Goal: Transaction & Acquisition: Purchase product/service

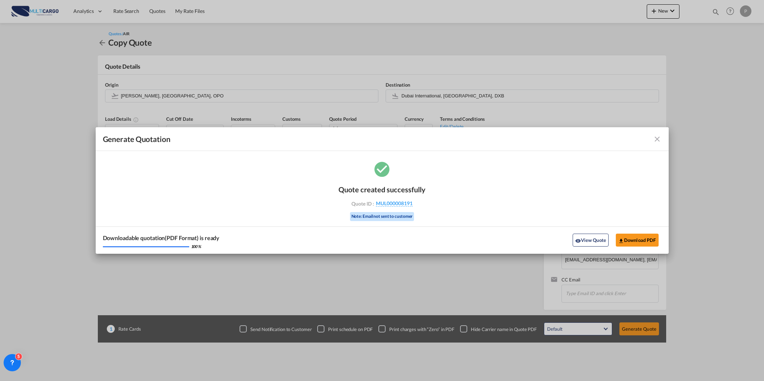
drag, startPoint x: 0, startPoint y: 0, endPoint x: 657, endPoint y: 77, distance: 661.7
click at [666, 9] on div "Generate Quotation Quote created successfully Quote ID : MUL000008191 Note: Ema…" at bounding box center [382, 190] width 764 height 381
click at [660, 139] on md-icon "icon-close fg-AAA8AD cursor m-0" at bounding box center [657, 139] width 9 height 9
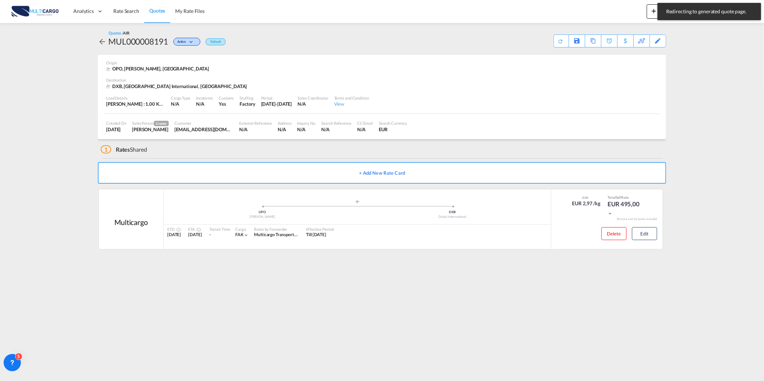
click at [656, 11] on md-toast "Redirecting to generated quote page. Press Escape to dismiss." at bounding box center [709, 11] width 109 height 23
click at [654, 12] on md-icon "icon-plus 400-fg" at bounding box center [654, 10] width 9 height 9
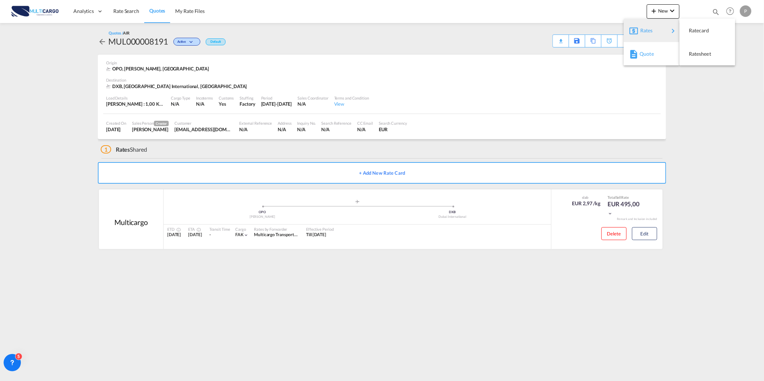
click at [659, 56] on div "Quote" at bounding box center [653, 54] width 27 height 18
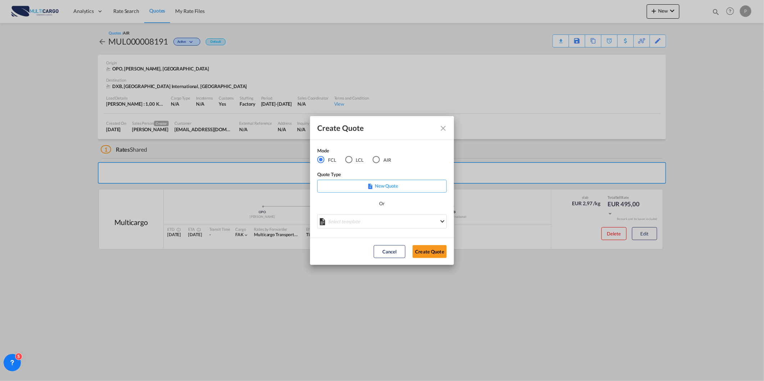
click at [376, 161] on div "AIR" at bounding box center [376, 159] width 7 height 7
click at [371, 226] on md-select "Select template [DATE] IMP_DAP_AIR_>500 [PERSON_NAME] | [DATE] [DATE]_IMP_DAP_A…" at bounding box center [382, 221] width 130 height 14
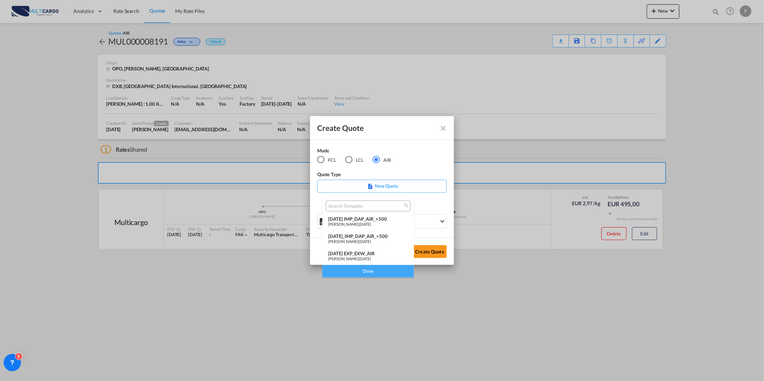
click at [365, 257] on span "[DATE]" at bounding box center [366, 259] width 12 height 5
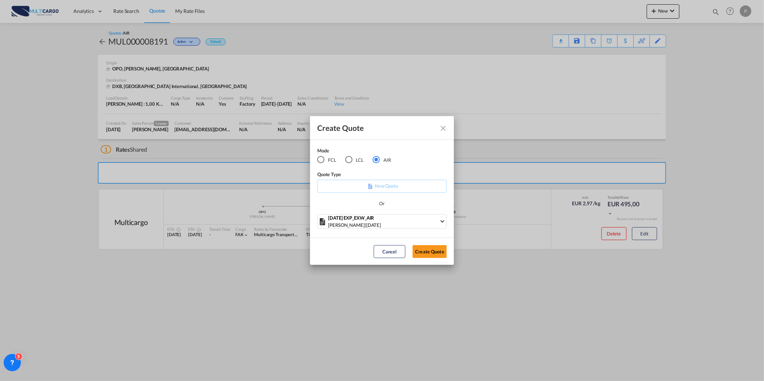
drag, startPoint x: 422, startPoint y: 247, endPoint x: 428, endPoint y: 254, distance: 8.7
click at [426, 254] on button "Create Quote" at bounding box center [430, 251] width 34 height 13
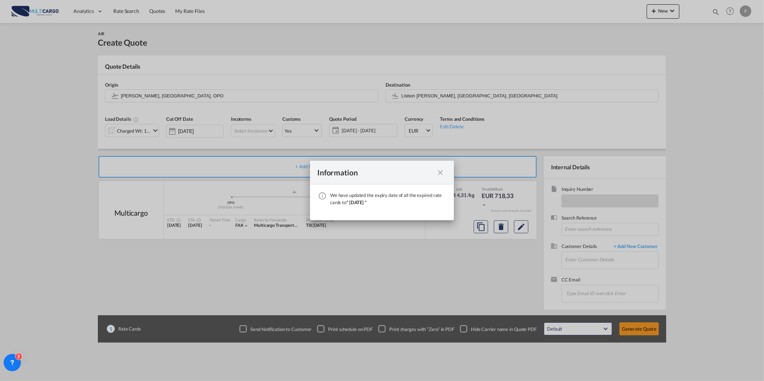
click at [444, 172] on md-icon "icon-close fg-AAA8AD cursor" at bounding box center [440, 172] width 9 height 9
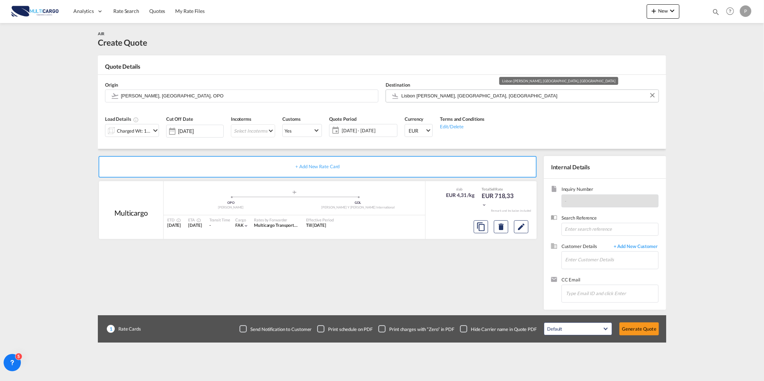
click at [424, 99] on input "Lisbon [PERSON_NAME], [GEOGRAPHIC_DATA], [GEOGRAPHIC_DATA]" at bounding box center [529, 96] width 254 height 13
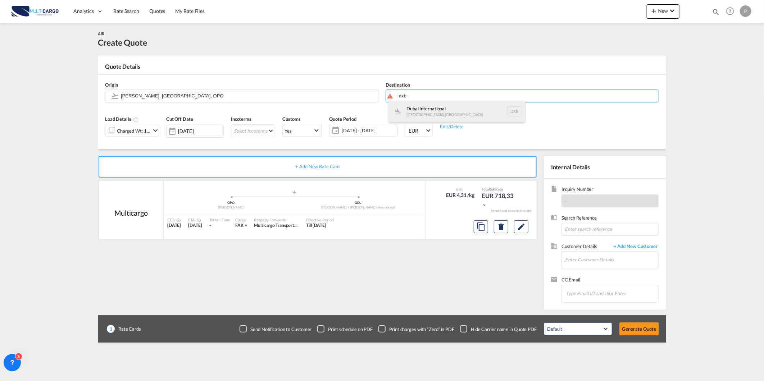
click at [442, 106] on div "Dubai International [GEOGRAPHIC_DATA] , [GEOGRAPHIC_DATA] DXB" at bounding box center [457, 112] width 137 height 22
type input "Dubai International, [GEOGRAPHIC_DATA], DXB"
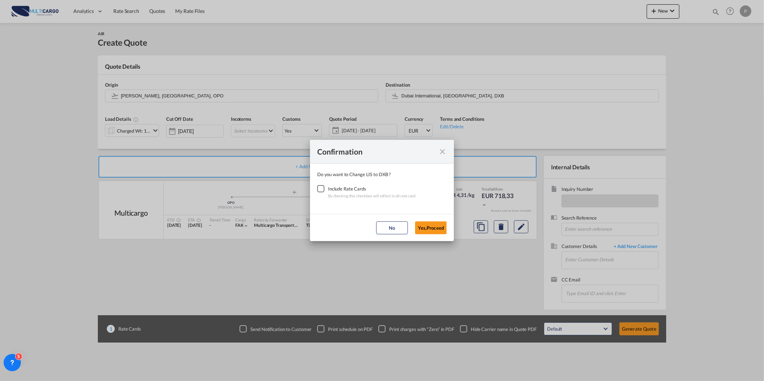
drag, startPoint x: 324, startPoint y: 191, endPoint x: 468, endPoint y: 238, distance: 151.3
click at [325, 191] on div "Checkbox No Ink" at bounding box center [320, 188] width 7 height 7
click at [440, 224] on button "Yes,Proceed" at bounding box center [431, 228] width 32 height 13
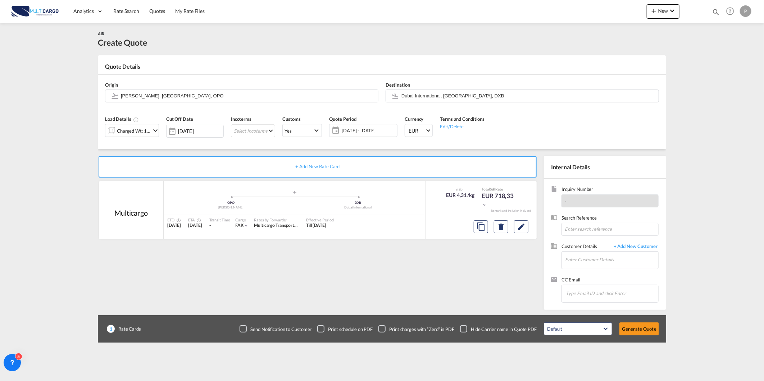
click at [717, 11] on md-icon "icon-magnify" at bounding box center [716, 12] width 8 height 8
click at [598, 16] on select "Quotes" at bounding box center [601, 11] width 34 height 13
select select "Quotes"
click at [584, 5] on select "Quotes" at bounding box center [601, 11] width 34 height 13
click at [633, 10] on input at bounding box center [662, 11] width 90 height 13
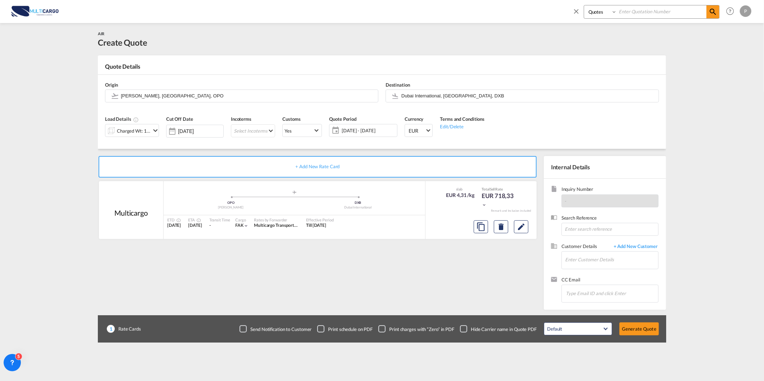
click at [668, 8] on input at bounding box center [662, 11] width 90 height 13
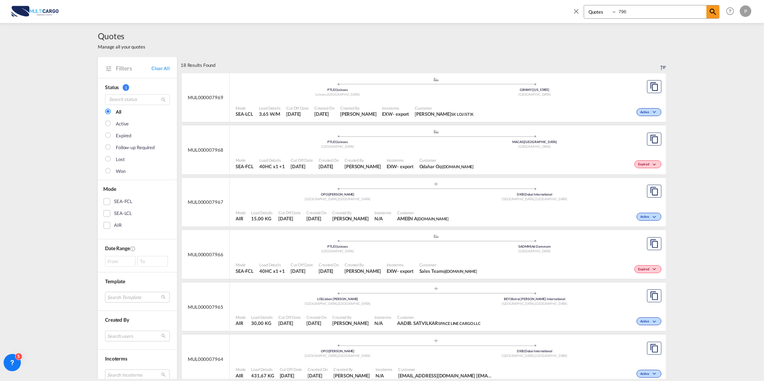
click at [670, 6] on input "796" at bounding box center [662, 11] width 90 height 13
type input "7967"
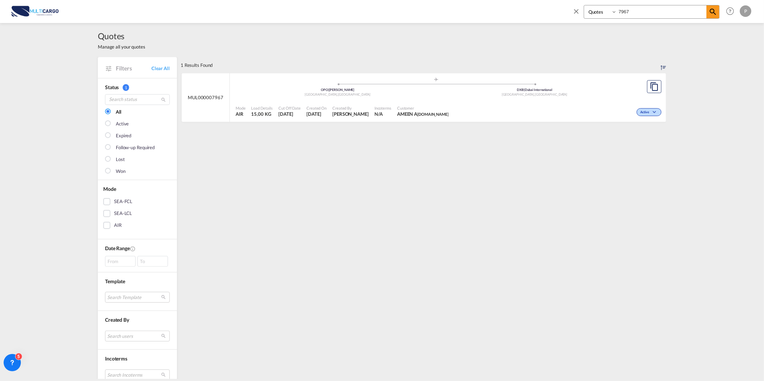
click at [334, 85] on ul ".a{fill:#aaa8ad;} .a{fill:#aaa8ad;} OPO | [PERSON_NAME] [GEOGRAPHIC_DATA] , [GE…" at bounding box center [436, 86] width 394 height 4
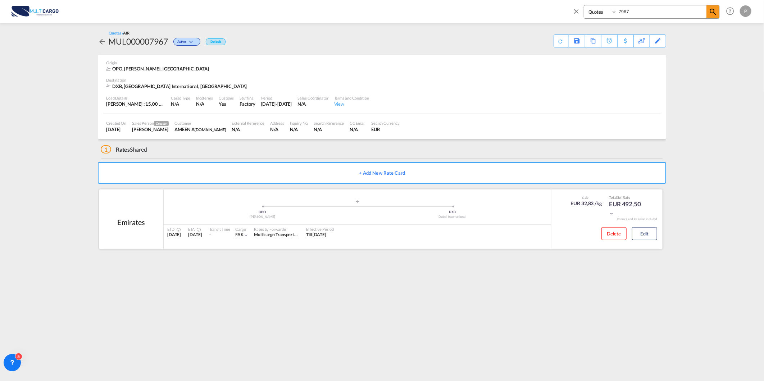
click at [643, 227] on div "Delete Edit" at bounding box center [626, 236] width 61 height 19
click at [647, 236] on button "Edit" at bounding box center [644, 233] width 25 height 13
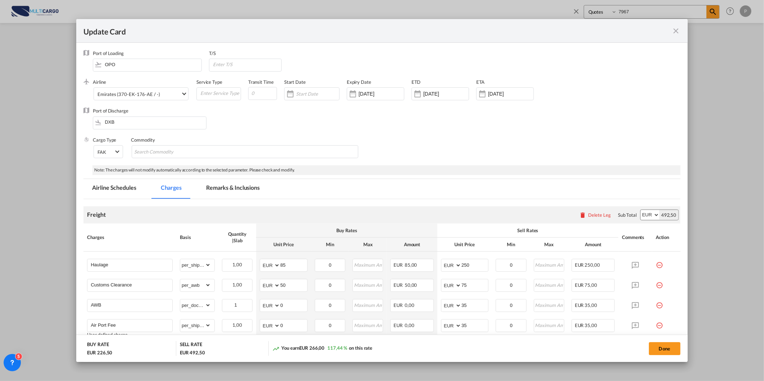
scroll to position [88, 0]
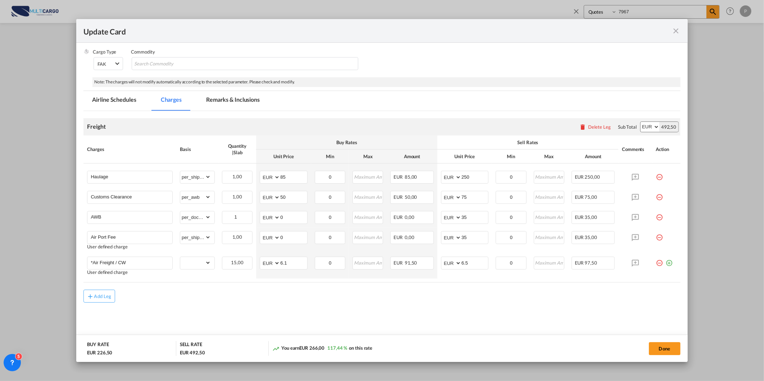
click at [672, 30] on md-icon "icon-close fg-AAA8AD m-0 pointer" at bounding box center [676, 31] width 9 height 9
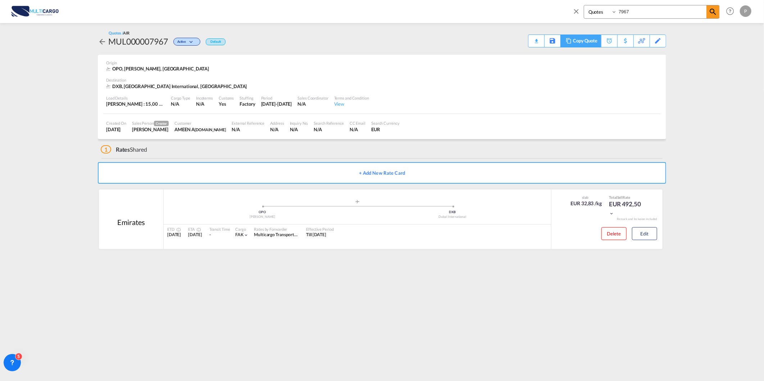
click at [588, 36] on div "Copy Quote" at bounding box center [585, 41] width 24 height 12
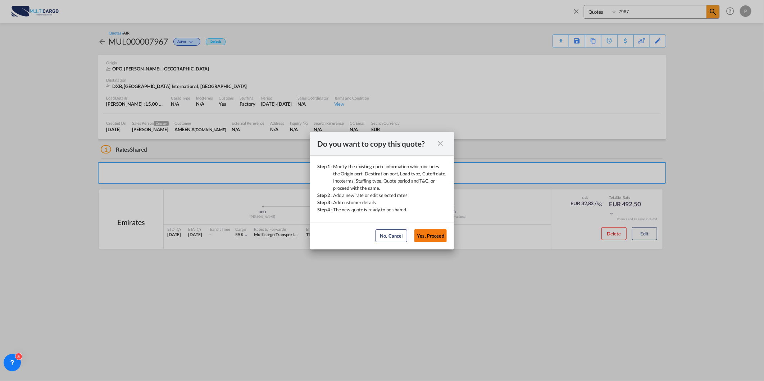
click at [438, 235] on button "Yes, Proceed" at bounding box center [431, 236] width 32 height 13
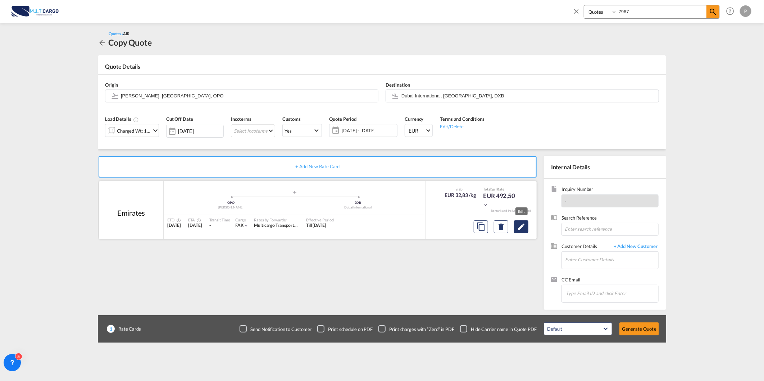
click at [521, 233] on button "Edit" at bounding box center [521, 227] width 14 height 13
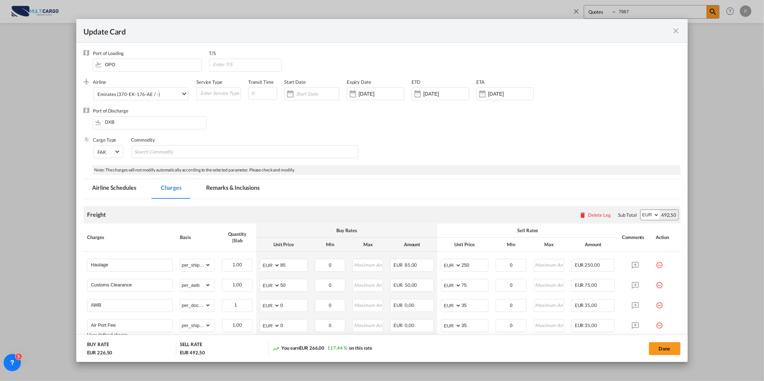
scroll to position [88, 0]
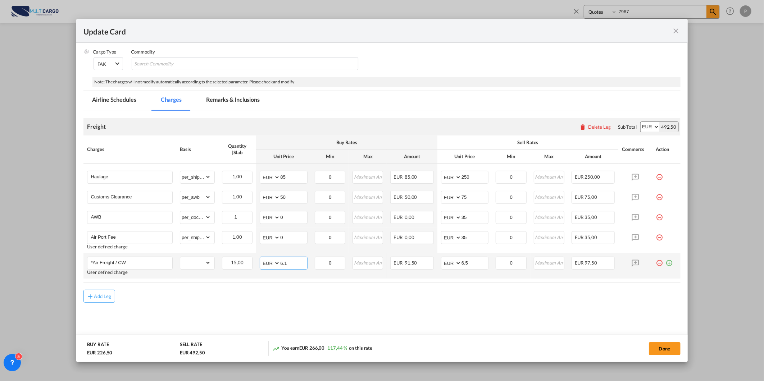
drag, startPoint x: 297, startPoint y: 263, endPoint x: 289, endPoint y: 267, distance: 9.0
click at [289, 266] on input "6.1" at bounding box center [293, 262] width 27 height 11
drag, startPoint x: 294, startPoint y: 263, endPoint x: 249, endPoint y: 263, distance: 45.0
click at [256, 263] on td "AED AFN ALL AMD ANG AOA ARS AUD AWG AZN BAM BBD BDT BGN BHD BIF BMD BND [PERSON…" at bounding box center [283, 266] width 55 height 26
type input "5.39"
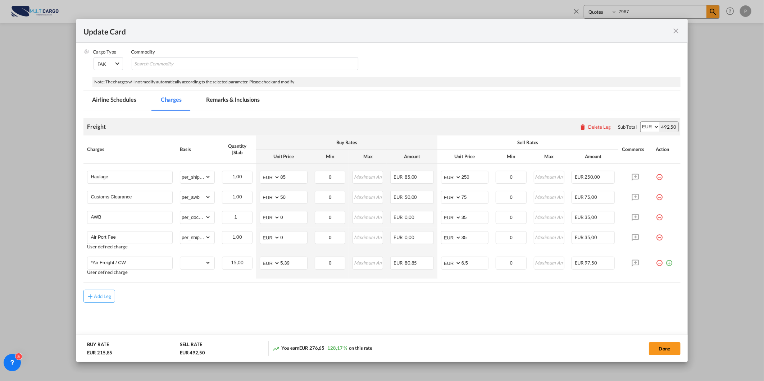
drag, startPoint x: 257, startPoint y: 301, endPoint x: 264, endPoint y: 301, distance: 7.2
click at [258, 301] on div "Add Leg" at bounding box center [381, 296] width 597 height 13
drag, startPoint x: 473, startPoint y: 263, endPoint x: 454, endPoint y: 263, distance: 18.7
click at [454, 263] on md-input-container "AED AFN ALL AMD ANG AOA ARS AUD AWG AZN BAM BBD BDT BGN BHD BIF BMD BND [PERSON…" at bounding box center [465, 263] width 48 height 13
drag, startPoint x: 480, startPoint y: 260, endPoint x: 412, endPoint y: 268, distance: 68.8
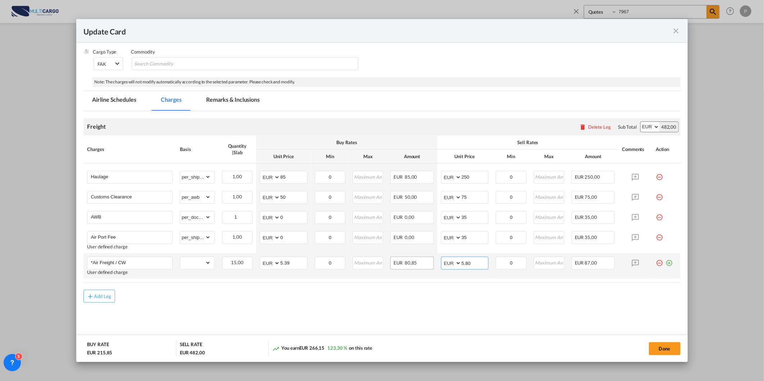
click at [429, 264] on tr "*Air Freight / CW User defined charge Please Enter Already Exists gross_weight …" at bounding box center [381, 266] width 597 height 26
type input "5.75"
drag, startPoint x: 466, startPoint y: 177, endPoint x: 443, endPoint y: 176, distance: 23.4
click at [443, 176] on md-input-container "AED AFN ALL AMD ANG AOA ARS AUD AWG AZN BAM BBD BDT BGN BHD BIF BMD BND [PERSON…" at bounding box center [465, 177] width 48 height 13
type input "150"
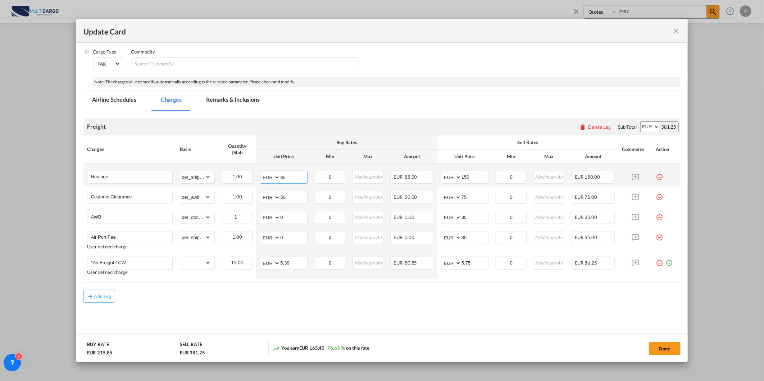
drag, startPoint x: 297, startPoint y: 178, endPoint x: 276, endPoint y: 180, distance: 21.0
click at [276, 180] on md-input-container "AED AFN ALL AMD ANG AOA ARS AUD AWG AZN BAM BBD BDT BGN BHD BIF BMD BND [PERSON…" at bounding box center [284, 177] width 48 height 13
type input "100"
click at [409, 331] on md-content "Freight Please enter leg name Leg Name Already Exists Delete Leg Sub Total AED …" at bounding box center [381, 228] width 597 height 234
click at [666, 264] on md-icon "icon-plus-circle-outline green-400-fg" at bounding box center [669, 260] width 7 height 7
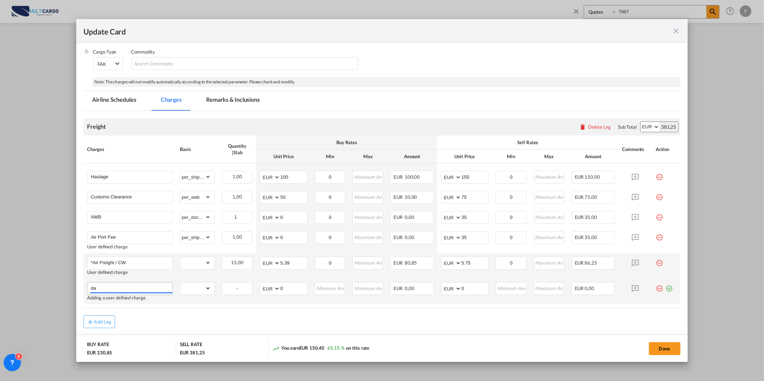
type input "d"
type input "Data Logger"
click at [209, 292] on select "gross_weight volumetric_weight per_shipment per_bl per_km % on air freight per_…" at bounding box center [195, 289] width 31 height 12
select select "per_package"
click at [180, 283] on select "gross_weight volumetric_weight per_shipment per_bl per_km % on air freight per_…" at bounding box center [195, 289] width 31 height 12
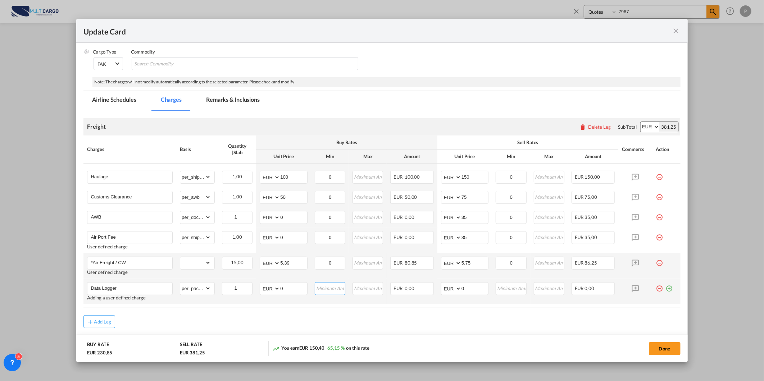
click at [332, 288] on input "Update Card Port ..." at bounding box center [331, 288] width 30 height 11
click at [402, 293] on div "EUR 0,00" at bounding box center [412, 289] width 44 height 13
drag, startPoint x: 298, startPoint y: 288, endPoint x: 233, endPoint y: 288, distance: 65.1
click at [238, 288] on tr "Data Logger Adding a user defined charge Please Enter Already Exists gross_weig…" at bounding box center [381, 292] width 597 height 26
type input "35"
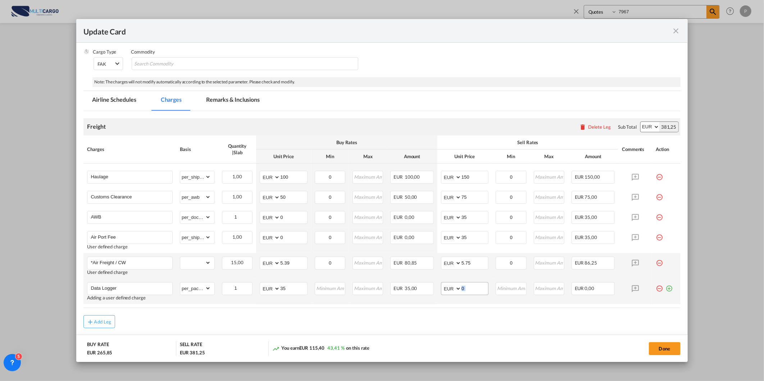
drag, startPoint x: 490, startPoint y: 286, endPoint x: 466, endPoint y: 289, distance: 24.2
click at [466, 289] on tr "Data Logger Adding a user defined charge Please Enter Already Exists gross_weig…" at bounding box center [381, 292] width 597 height 26
drag, startPoint x: 466, startPoint y: 289, endPoint x: 433, endPoint y: 292, distance: 33.2
click at [438, 290] on td "AED AFN ALL AMD ANG AOA ARS AUD AWG AZN BAM BBD BDT BGN BHD BIF BMD BND [PERSON…" at bounding box center [465, 292] width 55 height 26
type input "65"
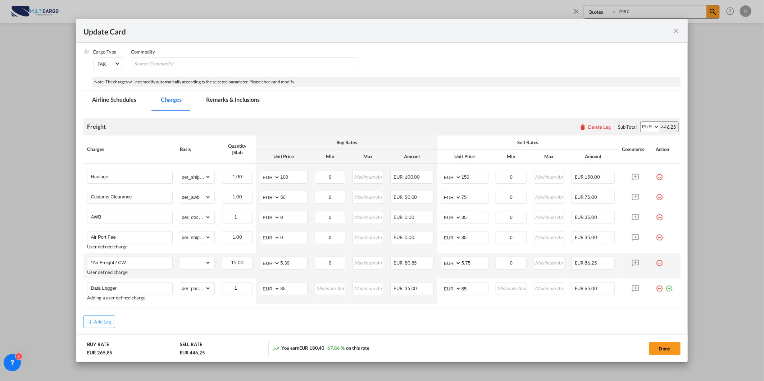
drag, startPoint x: 424, startPoint y: 314, endPoint x: 434, endPoint y: 314, distance: 10.1
click at [426, 314] on air-lcl-rate-modification "Freight Please enter leg name Leg Name Already Exists Delete Leg Sub Total AED …" at bounding box center [381, 220] width 597 height 218
click at [438, 317] on div "Add Leg" at bounding box center [381, 322] width 597 height 13
drag, startPoint x: 224, startPoint y: 96, endPoint x: 254, endPoint y: 113, distance: 34.8
click at [224, 96] on md-tab-item "Remarks & Inclusions" at bounding box center [233, 101] width 71 height 20
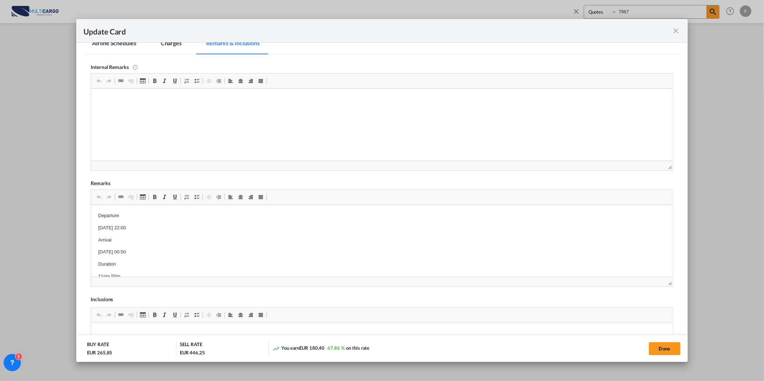
scroll to position [208, 0]
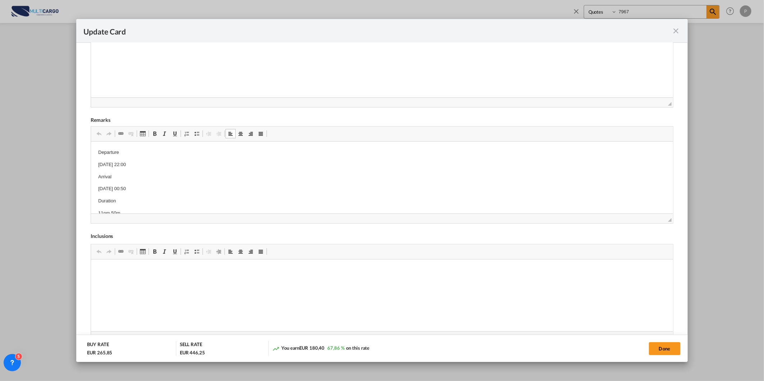
drag, startPoint x: 100, startPoint y: 149, endPoint x: 171, endPoint y: 200, distance: 86.8
drag, startPoint x: 122, startPoint y: 196, endPoint x: 179, endPoint y: 270, distance: 93.7
click at [91, 141] on html "Departure [DATE] 22:00 Arrival [DATE] 00:50 Duration 11pm 50m Service Fresh *Ai…" at bounding box center [382, 200] width 582 height 119
click at [149, 152] on p "Please note Data logger is placed by the shipper." at bounding box center [382, 153] width 568 height 8
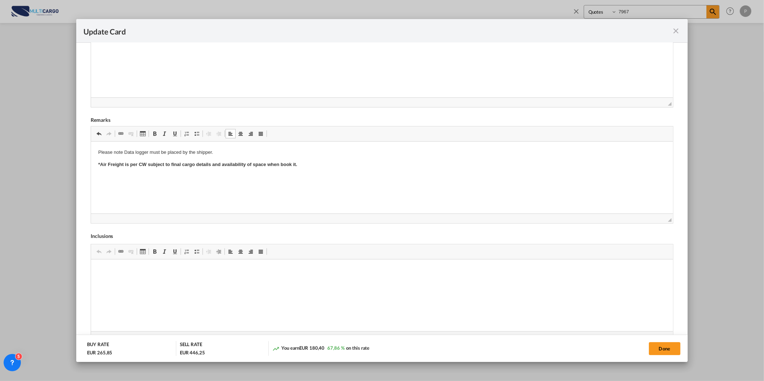
click at [236, 152] on p "Please note Data logger must be placed by the shipper." at bounding box center [382, 153] width 568 height 8
drag, startPoint x: 236, startPoint y: 152, endPoint x: 44, endPoint y: 150, distance: 192.5
click at [91, 150] on html "Please note Data logger must be placed by the shipper. *Air Freight is per CW s…" at bounding box center [382, 158] width 582 height 34
click at [150, 134] on link "Negrito Atalho de teclado Ctrl+B" at bounding box center [155, 133] width 10 height 9
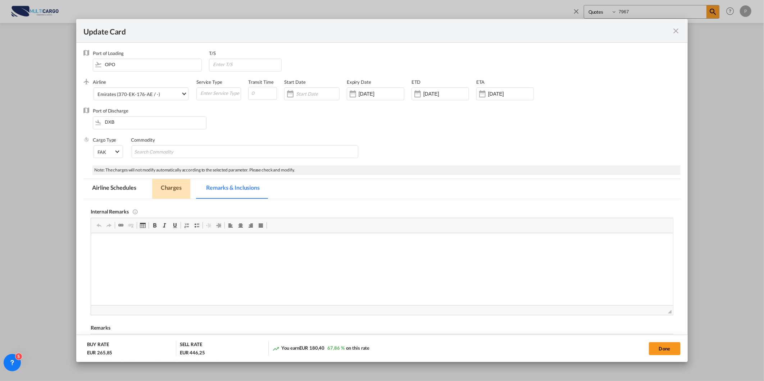
click at [177, 188] on md-tab-item "Charges" at bounding box center [171, 189] width 38 height 20
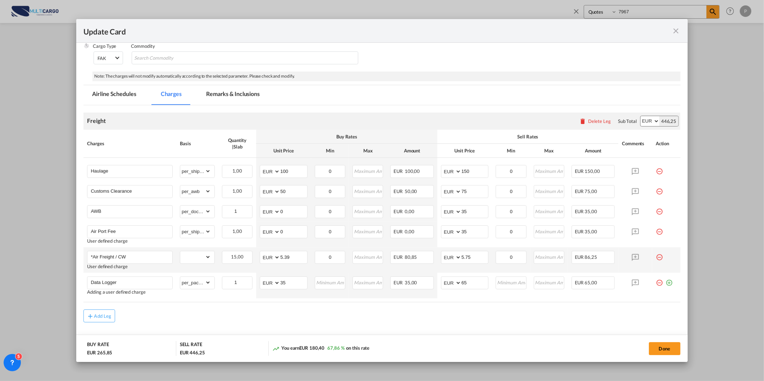
scroll to position [114, 0]
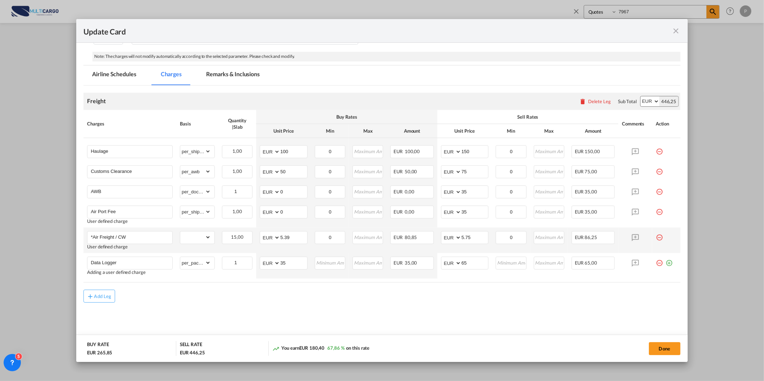
click at [242, 77] on md-tab-item "Remarks & Inclusions" at bounding box center [233, 76] width 71 height 20
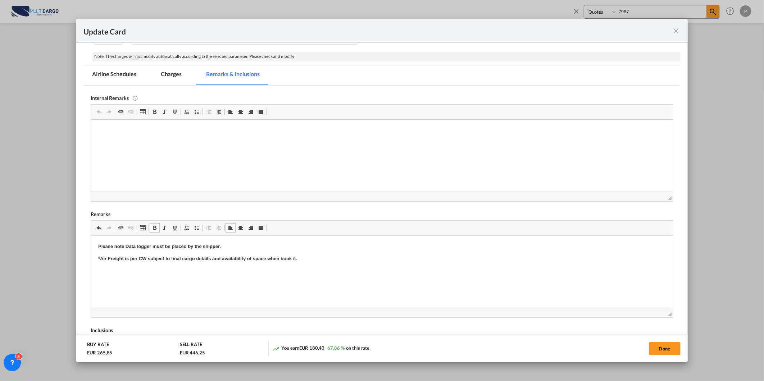
click at [245, 247] on p "Please note Data logger must be placed by the shipper." at bounding box center [382, 247] width 568 height 8
click at [164, 55] on div "Note: The charges will not modify automatically according to the selected param…" at bounding box center [386, 57] width 588 height 10
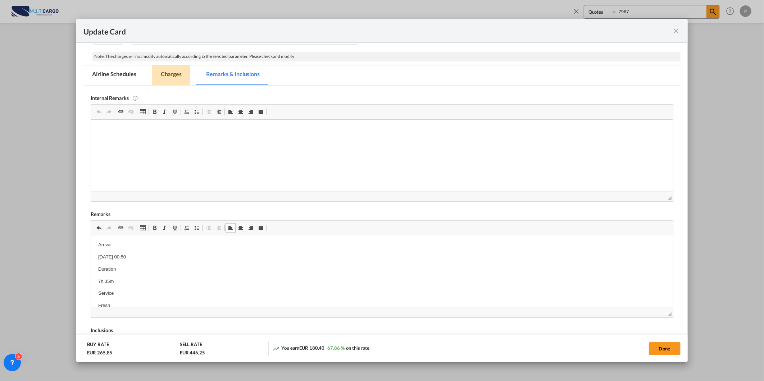
click at [164, 69] on md-tab-item "Charges" at bounding box center [171, 76] width 38 height 20
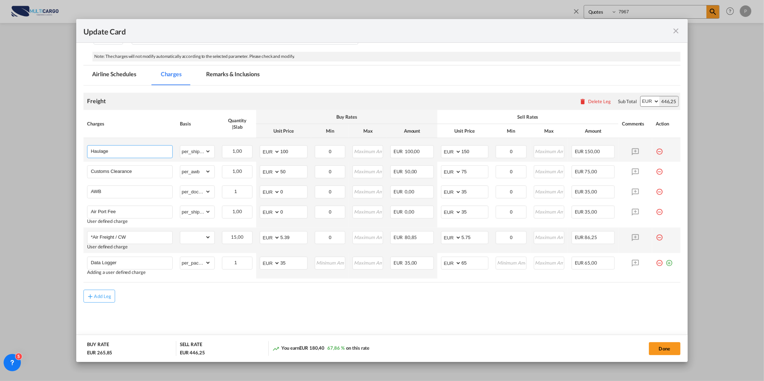
click at [125, 146] on input "Haulage" at bounding box center [132, 151] width 82 height 11
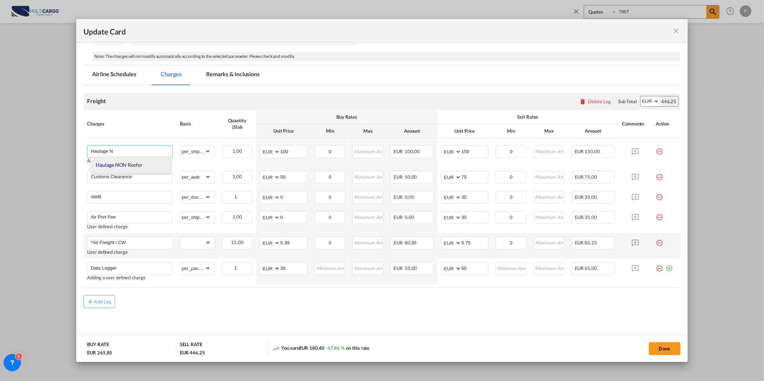
click at [127, 169] on li "Haulage N ON Reefer" at bounding box center [131, 165] width 81 height 17
type input "Haulage NON Reefer"
type input "0"
select select "? object:null ?"
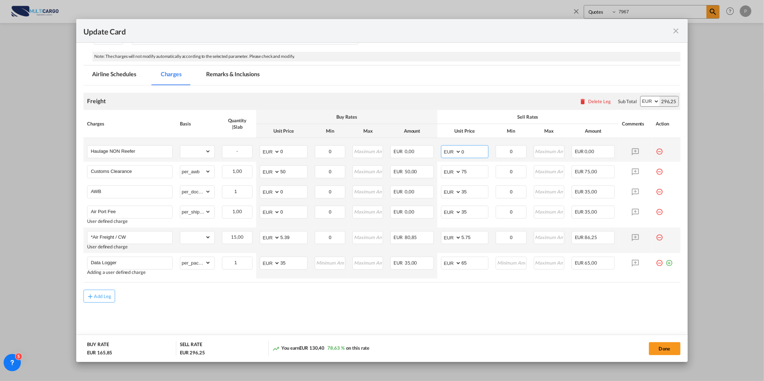
click at [428, 152] on tr "Haulage NON Reefer Please Enter Already Exists gross_weight volumetric_weight p…" at bounding box center [381, 150] width 597 height 24
type input "150"
click at [199, 311] on md-content "Freight Please enter leg name Leg Name Already Exists Delete Leg Sub Total AED …" at bounding box center [381, 215] width 597 height 259
click at [191, 152] on select "gross_weight volumetric_weight per_shipment per_bl per_km % on air freight per_…" at bounding box center [195, 152] width 31 height 12
select select "per_shipment"
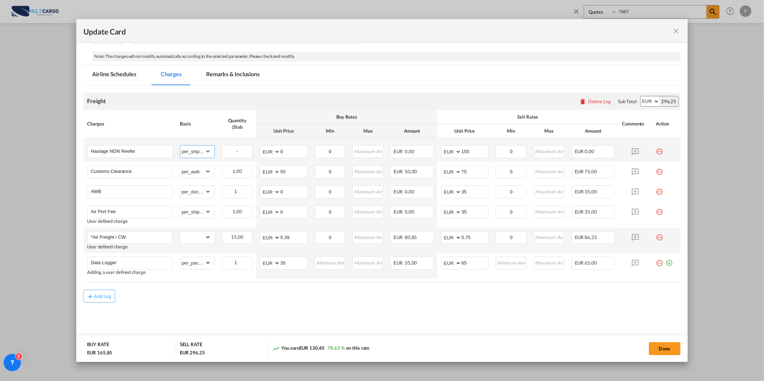
click at [180, 146] on select "gross_weight volumetric_weight per_shipment per_bl per_km % on air freight per_…" at bounding box center [195, 152] width 31 height 12
drag, startPoint x: 293, startPoint y: 150, endPoint x: 254, endPoint y: 155, distance: 38.8
click at [260, 154] on md-input-container "AED AFN ALL AMD ANG AOA ARS AUD AWG AZN BAM BBD BDT BGN BHD BIF BMD BND [PERSON…" at bounding box center [284, 151] width 48 height 13
type input "85"
click at [664, 351] on button "Done" at bounding box center [665, 349] width 32 height 13
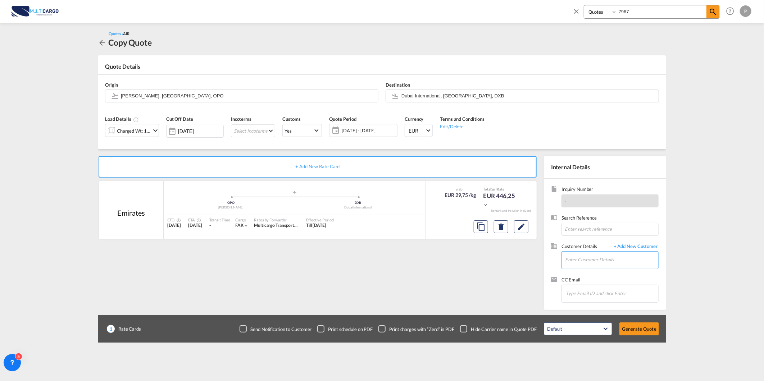
click at [621, 259] on input "Enter Customer Details" at bounding box center [611, 260] width 93 height 16
paste input "[EMAIL_ADDRESS][DOMAIN_NAME]"
click at [597, 269] on div "AMEEN A [EMAIL_ADDRESS][DOMAIN_NAME] | [DOMAIN_NAME]" at bounding box center [612, 272] width 94 height 19
type input "[DOMAIN_NAME], AMEEN A, [EMAIL_ADDRESS][DOMAIN_NAME]"
click at [633, 332] on button "Generate Quote" at bounding box center [640, 329] width 40 height 13
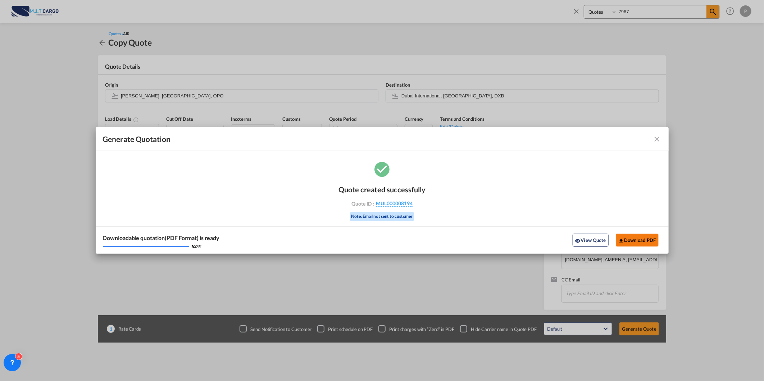
click at [631, 239] on button "Download PDF" at bounding box center [637, 240] width 43 height 13
click at [656, 138] on md-icon "icon-close fg-AAA8AD cursor m-0" at bounding box center [657, 139] width 9 height 9
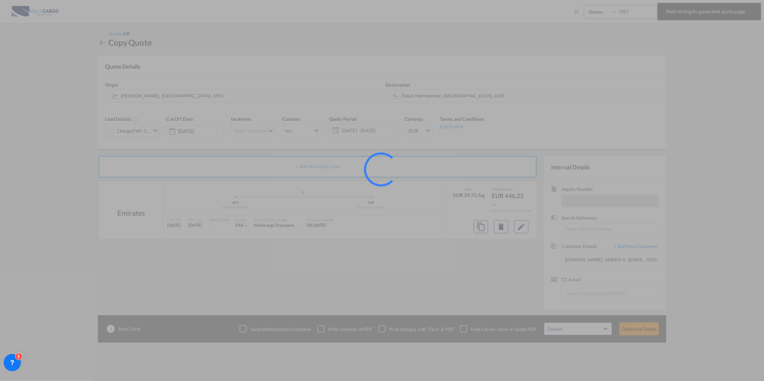
click at [574, 12] on div at bounding box center [382, 190] width 764 height 381
click at [575, 11] on div at bounding box center [382, 190] width 764 height 381
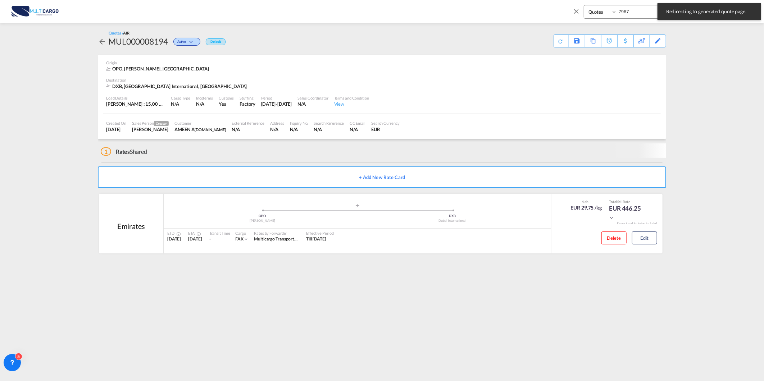
click at [575, 11] on md-icon "icon-close" at bounding box center [577, 11] width 8 height 8
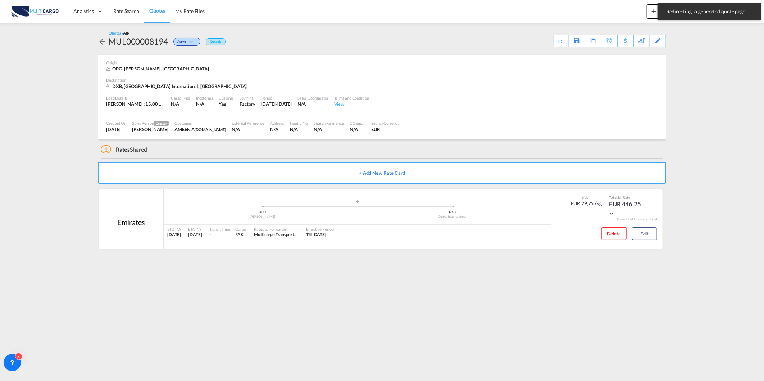
click at [164, 16] on link "Quotes" at bounding box center [157, 11] width 26 height 23
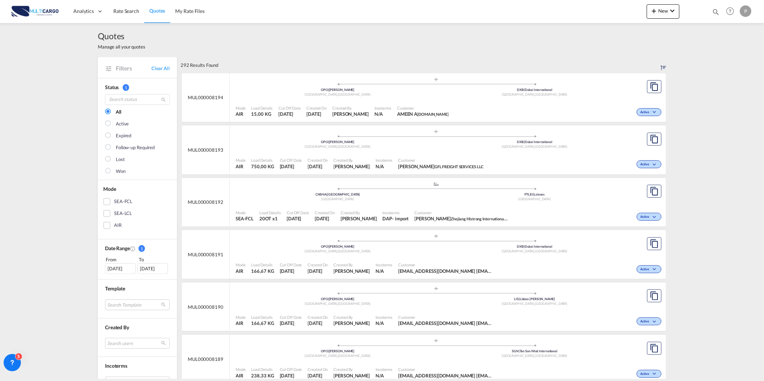
click at [158, 8] on span "Quotes" at bounding box center [157, 11] width 16 height 6
click at [719, 14] on md-icon "icon-magnify" at bounding box center [716, 12] width 8 height 8
drag, startPoint x: 646, startPoint y: 10, endPoint x: 523, endPoint y: 12, distance: 123.1
click at [525, 12] on div "Quotes 7967 Help Resources Product Release P My Profile Logout" at bounding box center [382, 11] width 743 height 22
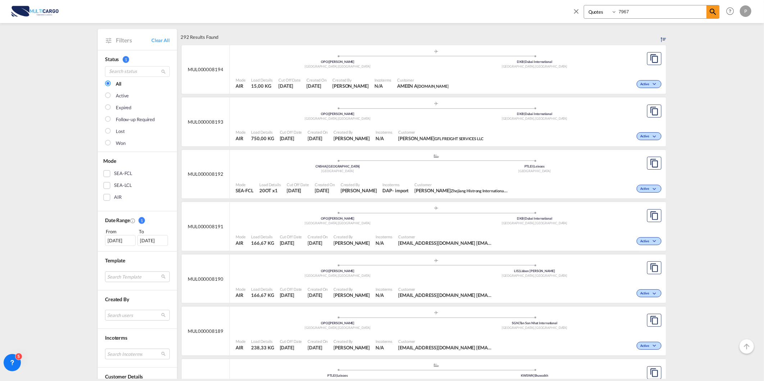
scroll to position [40, 0]
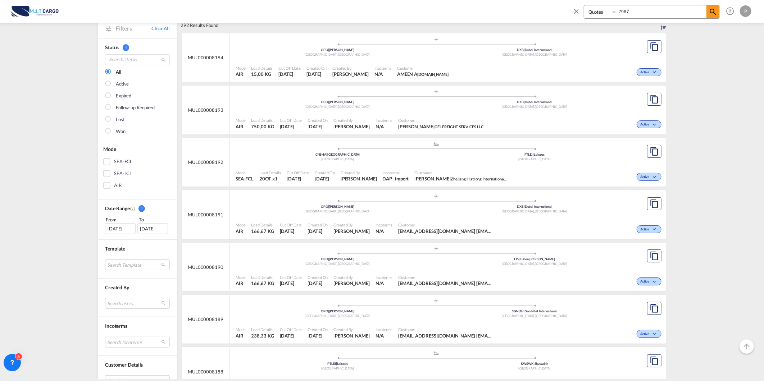
click at [581, 231] on div "Active" at bounding box center [579, 229] width 169 height 18
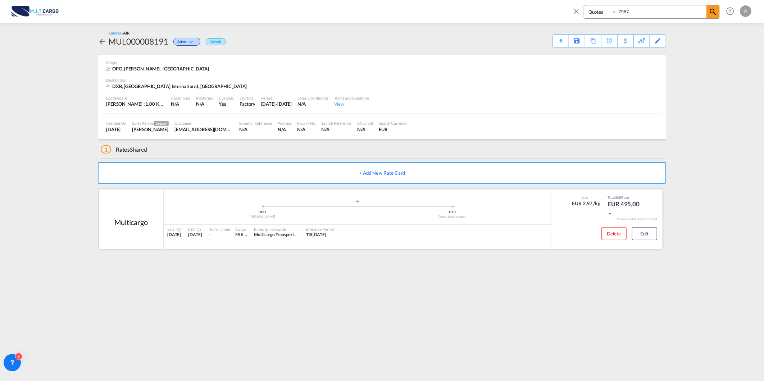
click at [630, 240] on div "Delete Edit" at bounding box center [626, 236] width 61 height 19
click at [641, 238] on button "Edit" at bounding box center [644, 233] width 25 height 13
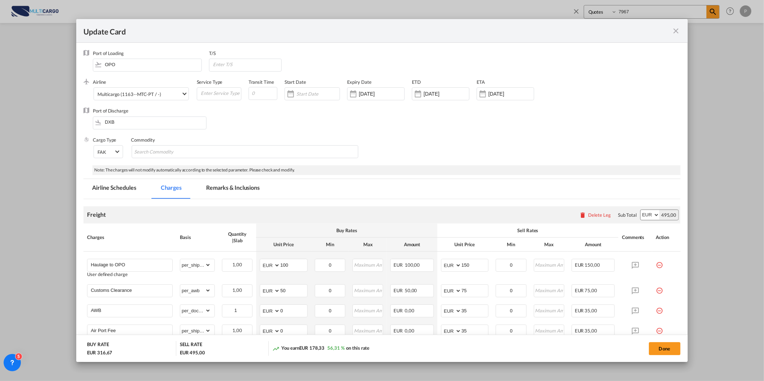
scroll to position [94, 0]
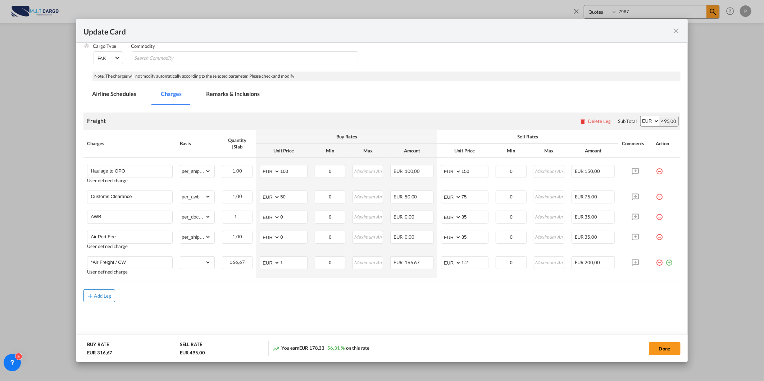
click at [84, 296] on button "Add Leg" at bounding box center [99, 296] width 32 height 13
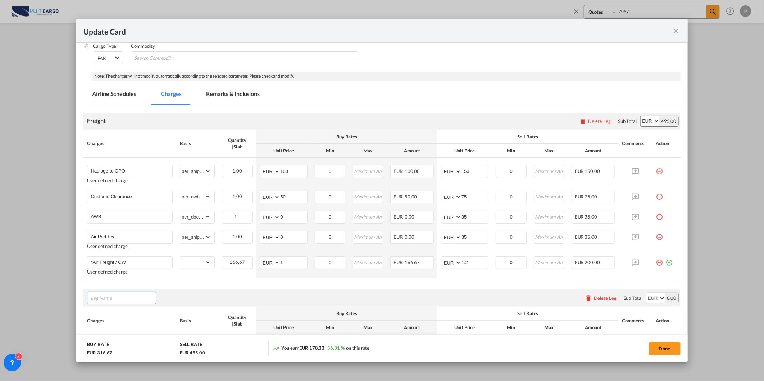
click at [124, 301] on input "Leg Name" at bounding box center [123, 298] width 65 height 11
type input "Destination Charges"
click at [133, 312] on th "Charges" at bounding box center [129, 321] width 93 height 28
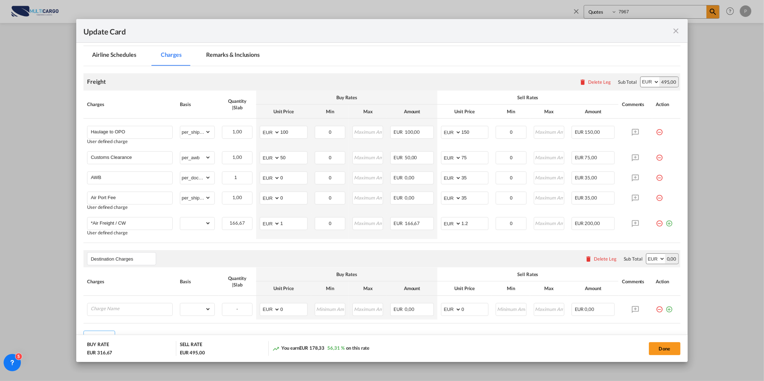
scroll to position [174, 0]
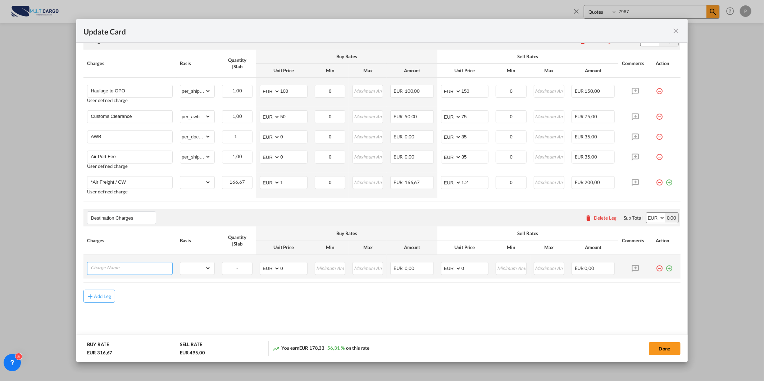
click at [127, 268] on input "Charge Name" at bounding box center [132, 268] width 82 height 11
type input "DO fee"
click at [195, 270] on select "gross_weight volumetric_weight per_shipment per_bl per_km per_hawb per_kg per_p…" at bounding box center [195, 269] width 31 height 12
select select "per_shipment"
click at [180, 263] on select "gross_weight volumetric_weight per_shipment per_bl per_km per_hawb per_kg per_p…" at bounding box center [195, 269] width 31 height 12
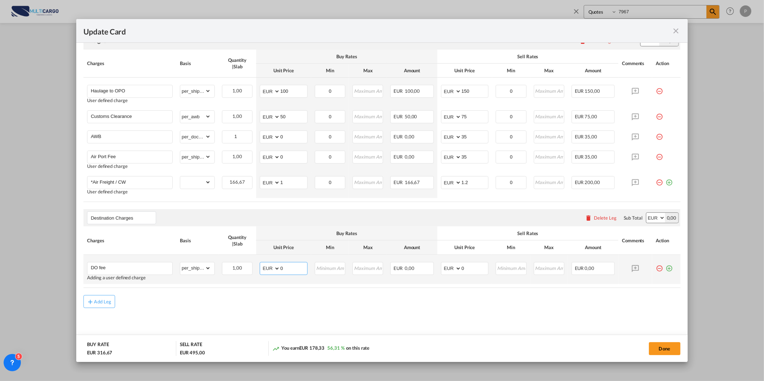
click at [293, 270] on input "0" at bounding box center [293, 268] width 27 height 11
drag, startPoint x: 283, startPoint y: 267, endPoint x: 256, endPoint y: 267, distance: 27.4
click at [256, 267] on td "AED AFN ALL AMD ANG AOA ARS AUD AWG AZN BAM BBD BDT BGN BHD BIF BMD BND [PERSON…" at bounding box center [283, 269] width 55 height 29
type input "160"
click at [261, 267] on select "AED AFN ALL AMD ANG AOA ARS AUD AWG AZN BAM BBD BDT BGN BHD BIF BMD BND [PERSON…" at bounding box center [270, 269] width 19 height 10
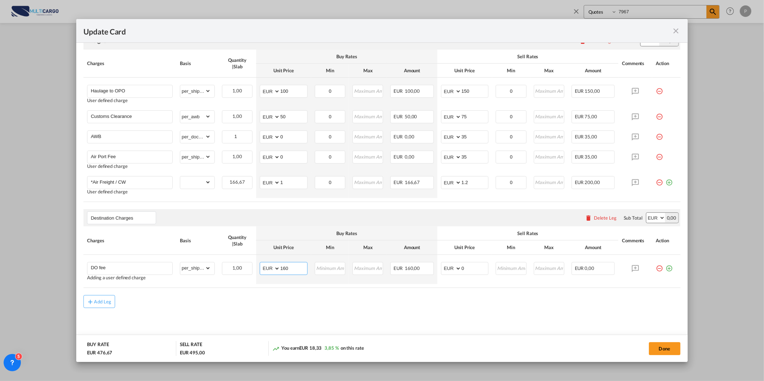
select select "string:USD"
click at [261, 264] on select "AED AFN ALL AMD ANG AOA ARS AUD AWG AZN BAM BBD BDT BGN BHD BIF BMD BND [PERSON…" at bounding box center [270, 269] width 19 height 10
drag, startPoint x: 465, startPoint y: 268, endPoint x: 425, endPoint y: 271, distance: 40.0
click at [431, 270] on tr "DO fee Adding a user defined charge Please Enter Already Exists gross_weight vo…" at bounding box center [381, 269] width 597 height 29
type input "150"
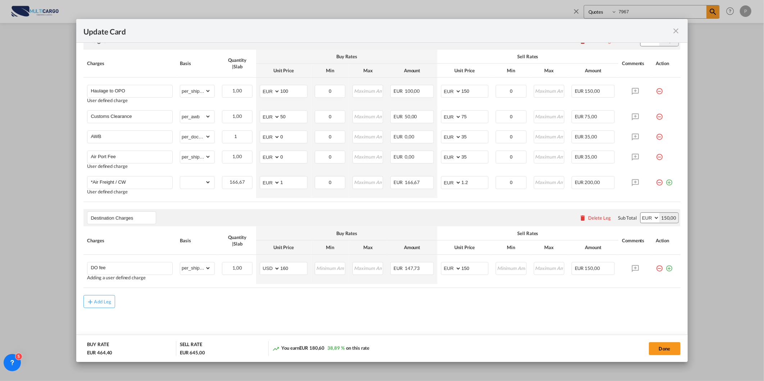
click at [443, 299] on div "Add Leg" at bounding box center [381, 301] width 597 height 13
click at [666, 270] on md-icon "icon-plus-circle-outline green-400-fg" at bounding box center [669, 265] width 7 height 7
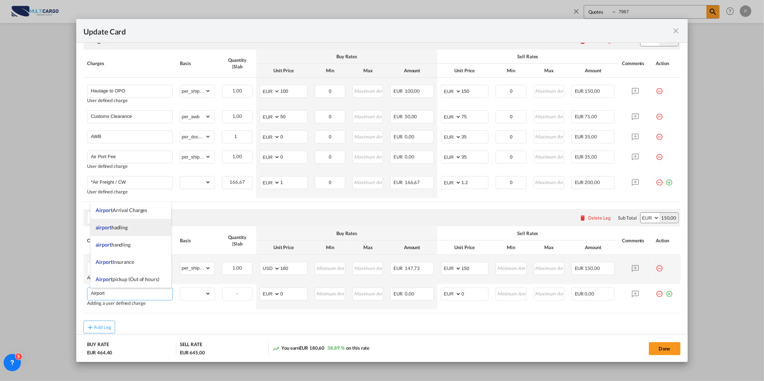
click at [139, 230] on li "airport hadling" at bounding box center [131, 227] width 81 height 17
type input "airport hadling"
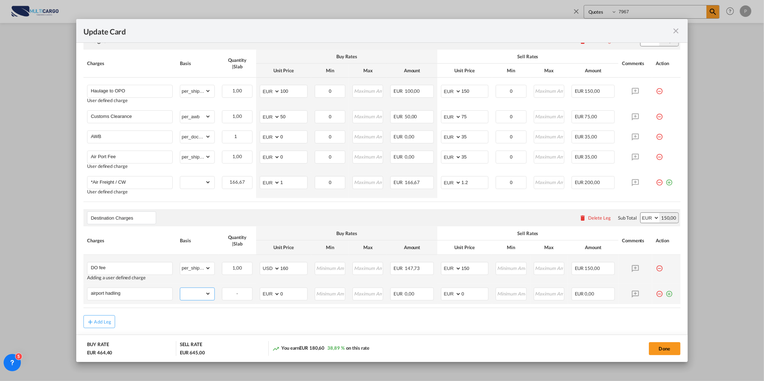
click at [202, 296] on select "gross_weight volumetric_weight per_shipment per_bl per_km per_hawb per_kg per_p…" at bounding box center [195, 294] width 31 height 12
select select "per_kg"
click at [180, 288] on select "gross_weight volumetric_weight per_shipment per_bl per_km per_hawb per_kg per_p…" at bounding box center [195, 294] width 31 height 12
drag, startPoint x: 294, startPoint y: 296, endPoint x: 258, endPoint y: 295, distance: 35.6
click at [260, 295] on md-input-container "AED AFN ALL AMD ANG AOA ARS AUD AWG AZN BAM BBD BDT BGN BHD BIF BMD BND [PERSON…" at bounding box center [284, 294] width 48 height 13
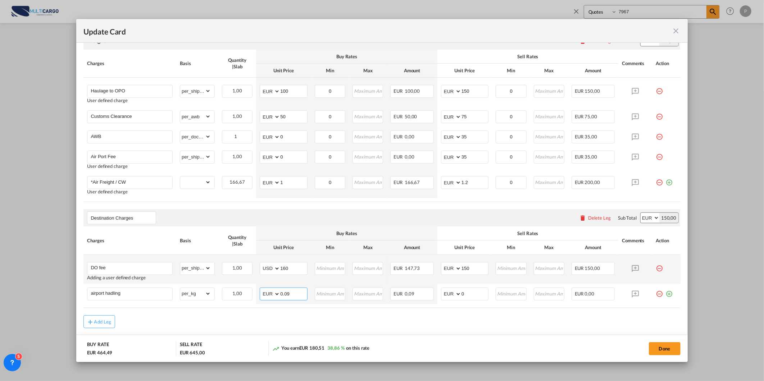
type input "0.09"
click at [329, 322] on div "Add Leg" at bounding box center [381, 322] width 597 height 13
click at [321, 297] on input "Update Card Port ..." at bounding box center [331, 293] width 30 height 11
type input "20"
click at [289, 320] on div "Add Leg" at bounding box center [381, 323] width 597 height 13
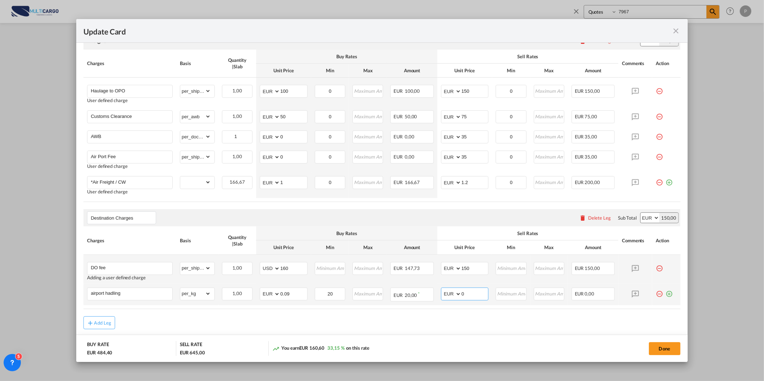
drag, startPoint x: 477, startPoint y: 293, endPoint x: 449, endPoint y: 292, distance: 28.1
click at [449, 292] on md-input-container "AED AFN ALL AMD ANG AOA ARS AUD AWG AZN BAM BBD BDT BGN BHD BIF BMD BND [PERSON…" at bounding box center [465, 294] width 48 height 13
type input "0.09"
click at [504, 289] on input "Update Card Port ..." at bounding box center [512, 293] width 30 height 11
type input "40"
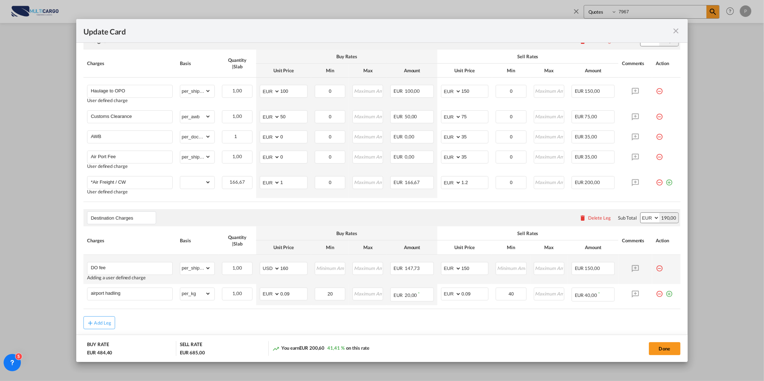
click at [423, 324] on div "Add Leg" at bounding box center [381, 323] width 597 height 13
click at [95, 292] on input "airport hadling" at bounding box center [132, 293] width 82 height 11
drag, startPoint x: 92, startPoint y: 292, endPoint x: 86, endPoint y: 292, distance: 6.8
click at [86, 292] on td "airport hadling Please Enter Already Exists" at bounding box center [129, 294] width 93 height 21
click at [85, 292] on td "airport hadling Please Enter Already Exists" at bounding box center [129, 294] width 93 height 21
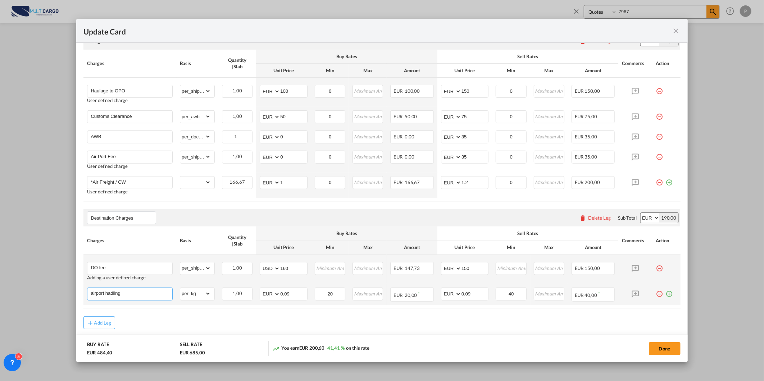
click at [92, 292] on input "airport hadling" at bounding box center [132, 293] width 82 height 11
type input "Airport hadling"
click at [202, 308] on td "gross_weight volumetric_weight per_shipment per_bl per_km per_hawb per_kg per_p…" at bounding box center [197, 297] width 42 height 26
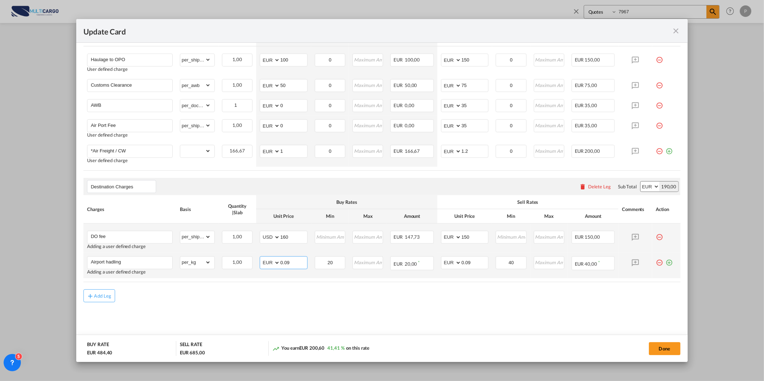
click at [264, 264] on select "AED AFN ALL AMD ANG AOA ARS AUD AWG AZN BAM BBD BDT BGN BHD BIF BMD BND [PERSON…" at bounding box center [270, 263] width 19 height 10
click at [323, 266] on input "20" at bounding box center [331, 262] width 30 height 11
click at [305, 292] on div "Add Leg" at bounding box center [381, 296] width 597 height 13
click at [268, 261] on select "AED AFN ALL AMD ANG AOA ARS AUD AWG AZN BAM BBD BDT BGN BHD BIF BMD BND [PERSON…" at bounding box center [270, 263] width 19 height 10
select select "string:USD"
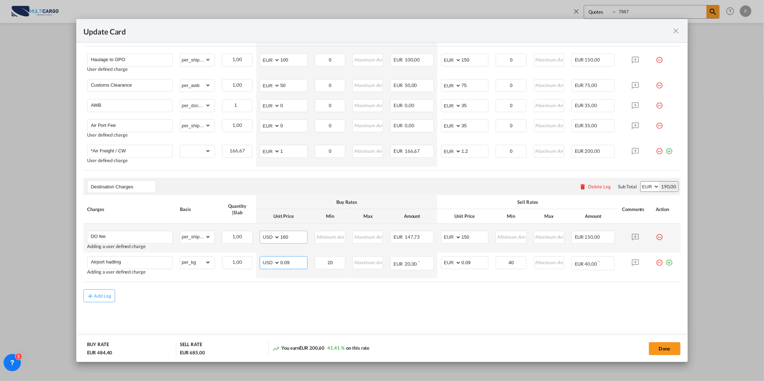
click at [261, 258] on select "AED AFN ALL AMD ANG AOA ARS AUD AWG AZN BAM BBD BDT BGN BHD BIF BMD BND [PERSON…" at bounding box center [270, 263] width 19 height 10
click at [414, 296] on div "Add Leg" at bounding box center [381, 296] width 597 height 13
drag, startPoint x: 515, startPoint y: 260, endPoint x: 483, endPoint y: 269, distance: 33.4
click at [492, 263] on td "40 Please Enter Invalid Input" at bounding box center [511, 266] width 38 height 26
type input "25"
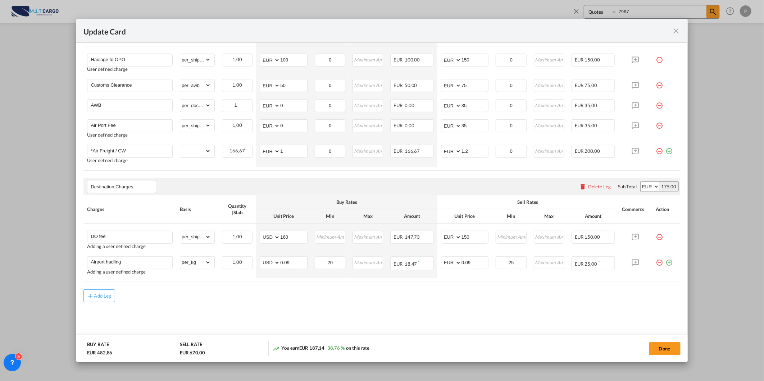
drag, startPoint x: 478, startPoint y: 293, endPoint x: 497, endPoint y: 287, distance: 20.5
click at [478, 293] on div "Add Leg" at bounding box center [381, 296] width 597 height 13
click at [666, 260] on md-icon "icon-plus-circle-outline green-400-fg" at bounding box center [669, 260] width 7 height 7
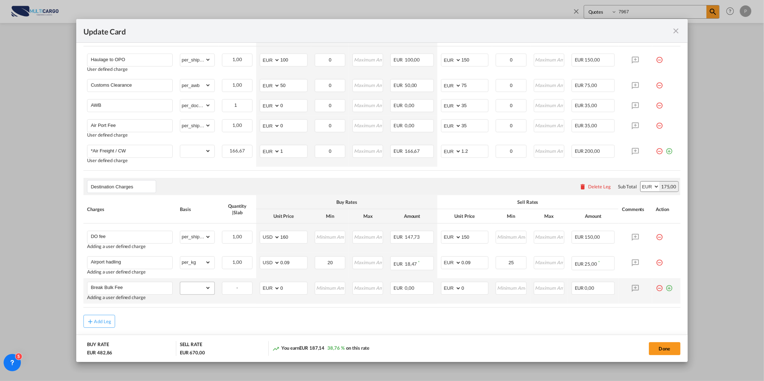
type input "Break Bulk Fee"
click at [200, 290] on select "gross_weight volumetric_weight per_shipment per_bl per_km per_hawb per_kg per_p…" at bounding box center [195, 289] width 31 height 12
select select "per_shipment"
click at [180, 283] on select "gross_weight volumetric_weight per_shipment per_bl per_km per_hawb per_kg per_p…" at bounding box center [195, 289] width 31 height 12
drag, startPoint x: 474, startPoint y: 287, endPoint x: 438, endPoint y: 286, distance: 36.7
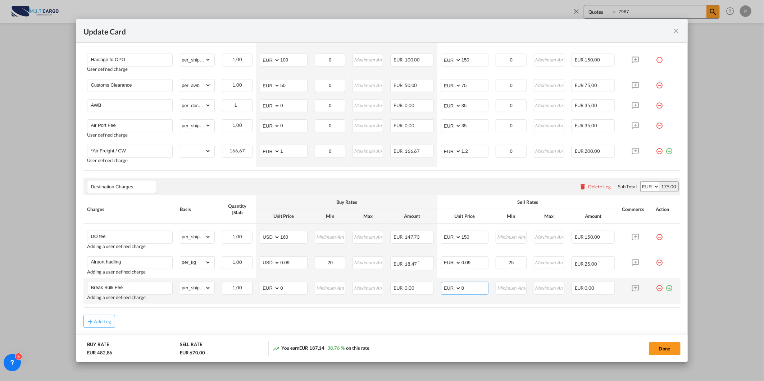
click at [441, 286] on md-input-container "AED AFN ALL AMD ANG AOA ARS AUD AWG AZN BAM BBD BDT BGN BHD BIF BMD BND [PERSON…" at bounding box center [465, 288] width 48 height 13
drag, startPoint x: 290, startPoint y: 292, endPoint x: 263, endPoint y: 292, distance: 27.0
click at [265, 292] on md-input-container "AED AFN ALL AMD ANG AOA ARS AUD AWG AZN BAM BBD BDT BGN BHD BIF BMD BND [PERSON…" at bounding box center [284, 288] width 48 height 13
type input "40"
click at [266, 289] on select "AED AFN ALL AMD ANG AOA ARS AUD AWG AZN BAM BBD BDT BGN BHD BIF BMD BND [PERSON…" at bounding box center [270, 289] width 19 height 10
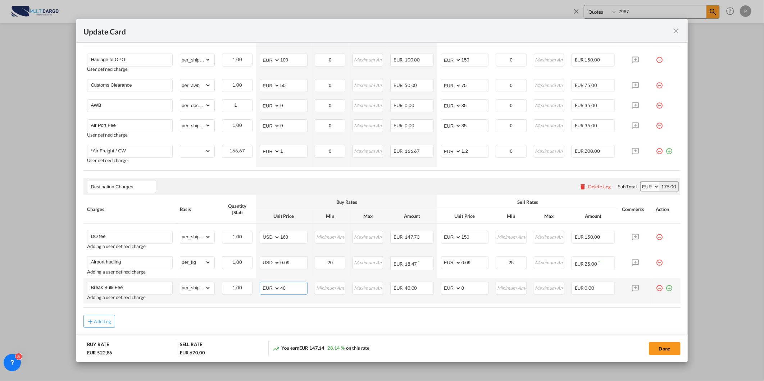
select select "string:USD"
click at [261, 284] on select "AED AFN ALL AMD ANG AOA ARS AUD AWG AZN BAM BBD BDT BGN BHD BIF BMD BND [PERSON…" at bounding box center [270, 289] width 19 height 10
drag, startPoint x: 464, startPoint y: 290, endPoint x: 444, endPoint y: 289, distance: 20.2
click at [448, 288] on md-input-container "AED AFN ALL AMD ANG AOA ARS AUD AWG AZN BAM BBD BDT BGN BHD BIF BMD BND [PERSON…" at bounding box center [465, 288] width 48 height 13
type input "40"
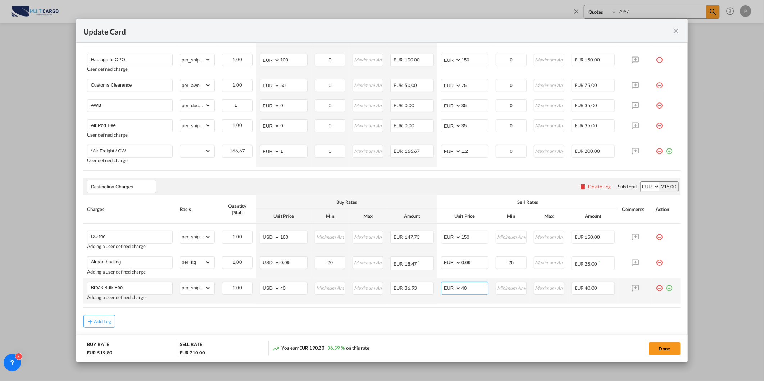
click at [443, 292] on select "AED AFN ALL AMD ANG AOA ARS AUD AWG AZN BAM BBD BDT BGN BHD BIF BMD BND [PERSON…" at bounding box center [452, 289] width 19 height 10
click at [470, 311] on air-lcl-rate-modification "Freight Please enter leg name Leg Name Already Exists Delete Leg Sub Total AED …" at bounding box center [381, 161] width 597 height 334
click at [666, 288] on md-icon "icon-plus-circle-outline green-400-fg" at bounding box center [669, 285] width 7 height 7
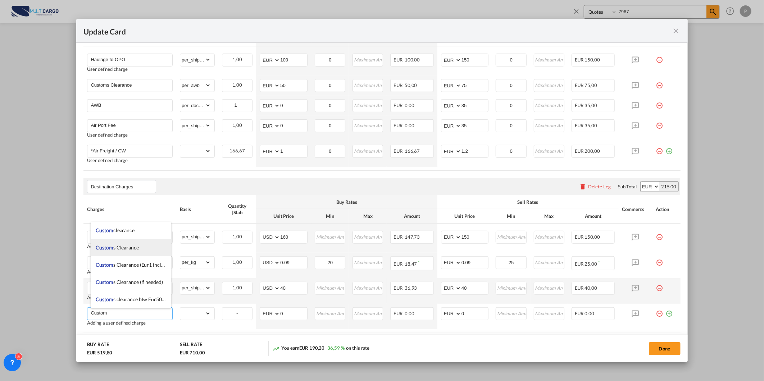
click at [122, 245] on span "Custom s Clearance" at bounding box center [117, 248] width 43 height 6
type input "Customs Clearance"
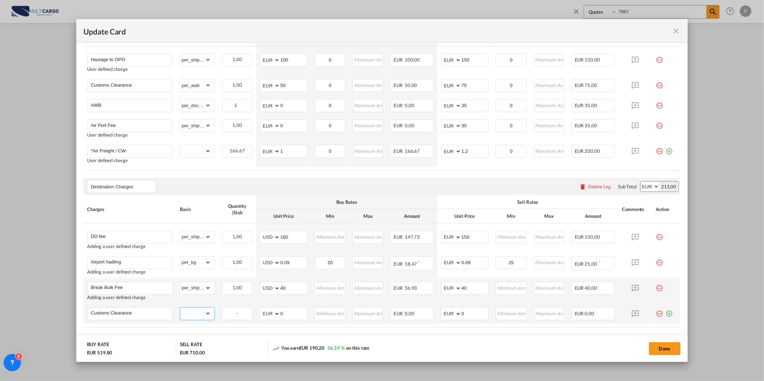
click at [188, 314] on select "gross_weight volumetric_weight per_shipment per_bl per_km per_hawb per_kg per_p…" at bounding box center [195, 314] width 31 height 12
select select "per_shipment"
click at [180, 308] on select "gross_weight volumetric_weight per_shipment per_bl per_km per_hawb per_kg per_p…" at bounding box center [195, 314] width 31 height 12
drag, startPoint x: 288, startPoint y: 315, endPoint x: 265, endPoint y: 314, distance: 23.8
click at [265, 314] on md-input-container "AED AFN ALL AMD ANG AOA ARS AUD AWG AZN BAM BBD BDT BGN BHD BIF BMD BND [PERSON…" at bounding box center [284, 314] width 48 height 13
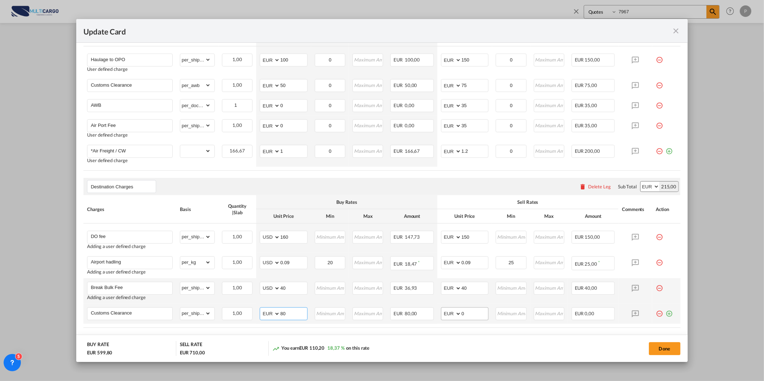
type input "80"
drag, startPoint x: 474, startPoint y: 315, endPoint x: 439, endPoint y: 322, distance: 35.7
click at [442, 321] on td "AED AFN ALL AMD ANG AOA ARS AUD AWG AZN BAM BBD BDT BGN BHD BIF BMD BND [PERSON…" at bounding box center [465, 314] width 55 height 20
type input "80"
click at [265, 313] on select "AED AFN ALL AMD ANG AOA ARS AUD AWG AZN BAM BBD BDT BGN BHD BIF BMD BND [PERSON…" at bounding box center [270, 314] width 19 height 10
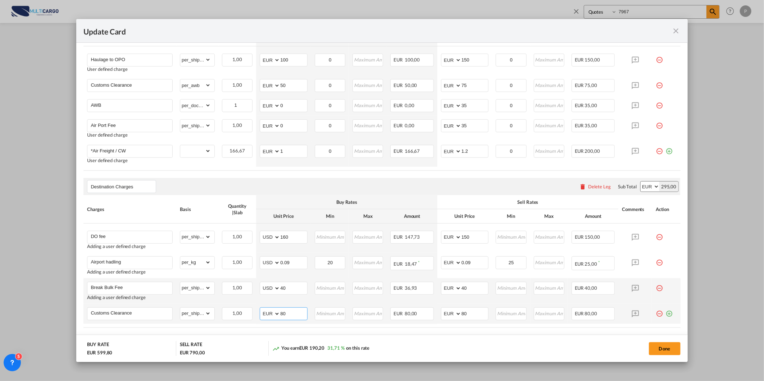
select select "string:USD"
click at [261, 309] on select "AED AFN ALL AMD ANG AOA ARS AUD AWG AZN BAM BBD BDT BGN BHD BIF BMD BND [PERSON…" at bounding box center [270, 314] width 19 height 10
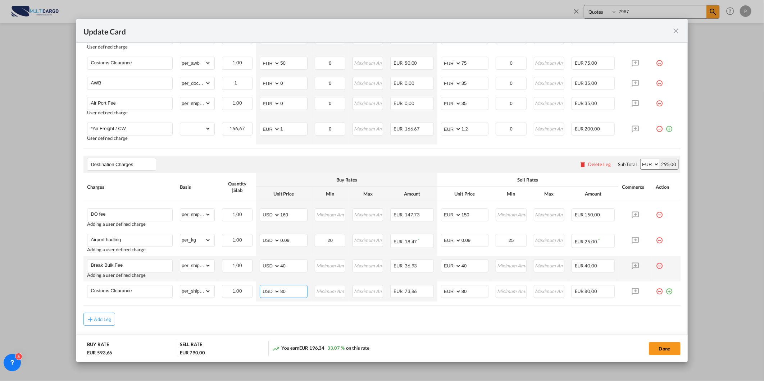
scroll to position [251, 0]
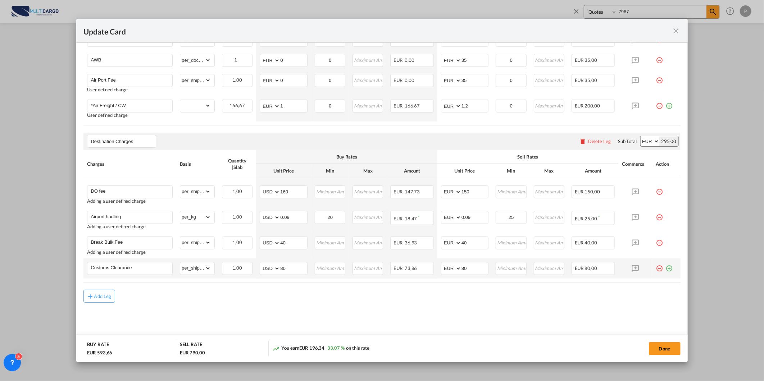
click at [666, 270] on md-icon "icon-plus-circle-outline green-400-fg" at bounding box center [669, 265] width 7 height 7
click at [140, 288] on input "Charge Name" at bounding box center [132, 288] width 82 height 11
type input "Labor off-loading"
click at [192, 318] on div "Add Leg" at bounding box center [381, 322] width 597 height 13
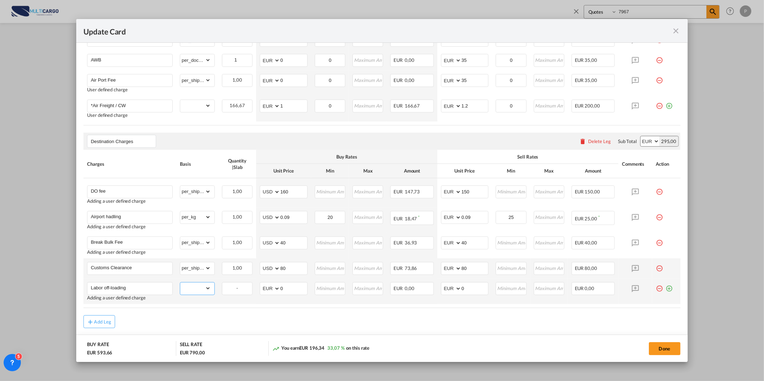
click at [200, 289] on select "gross_weight volumetric_weight per_shipment per_bl per_km per_hawb per_kg per_p…" at bounding box center [195, 289] width 31 height 12
select select "per_shipment"
click at [180, 283] on select "gross_weight volumetric_weight per_shipment per_bl per_km per_hawb per_kg per_p…" at bounding box center [195, 289] width 31 height 12
drag, startPoint x: 303, startPoint y: 291, endPoint x: 266, endPoint y: 293, distance: 36.4
click at [266, 293] on md-input-container "AED AFN ALL AMD ANG AOA ARS AUD AWG AZN BAM BBD BDT BGN BHD BIF BMD BND [PERSON…" at bounding box center [284, 289] width 48 height 13
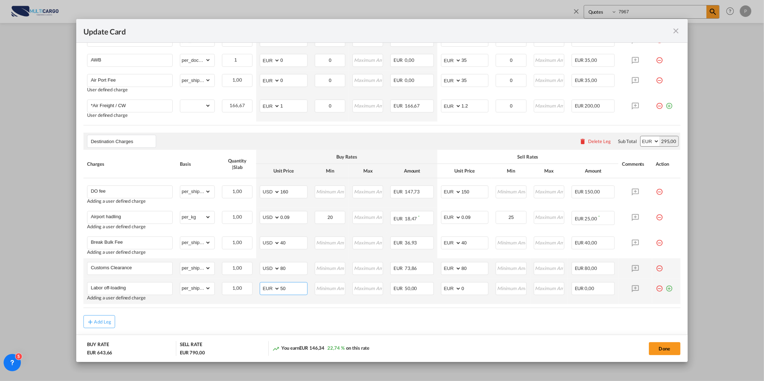
type input "50"
click at [262, 290] on select "AED AFN ALL AMD ANG AOA ARS AUD AWG AZN BAM BBD BDT BGN BHD BIF BMD BND [PERSON…" at bounding box center [270, 289] width 19 height 10
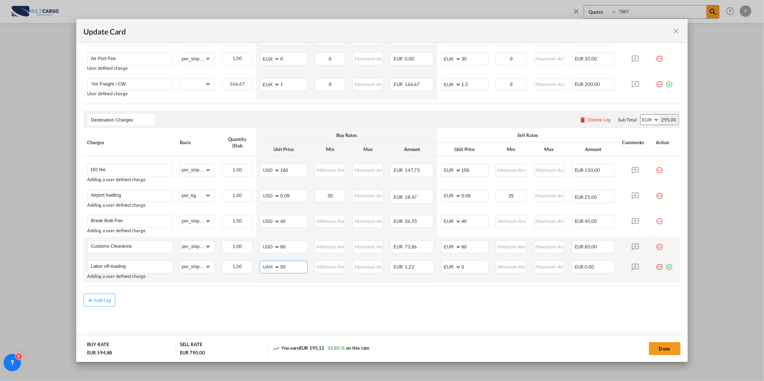
scroll to position [276, 0]
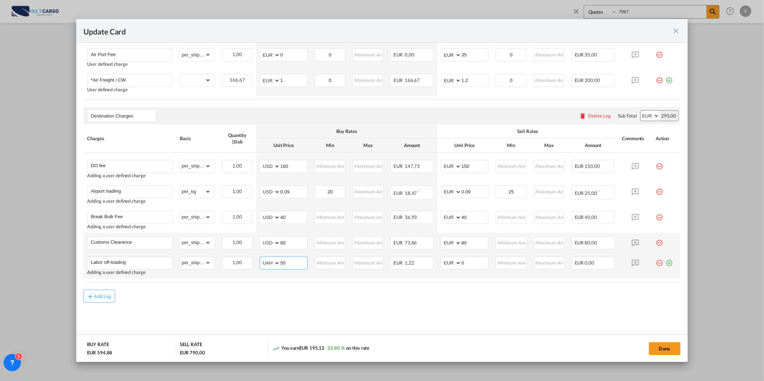
click at [271, 263] on select "AED AFN ALL AMD ANG AOA ARS AUD AWG AZN BAM BBD BDT BGN BHD BIF BMD BND [PERSON…" at bounding box center [270, 263] width 19 height 10
select select "string:USD"
click at [261, 258] on select "AED AFN ALL AMD ANG AOA ARS AUD AWG AZN BAM BBD BDT BGN BHD BIF BMD BND [PERSON…" at bounding box center [270, 263] width 19 height 10
drag, startPoint x: 461, startPoint y: 262, endPoint x: 448, endPoint y: 262, distance: 13.7
click at [449, 262] on md-input-container "AED AFN ALL AMD ANG AOA ARS AUD AWG AZN BAM BBD BDT BGN BHD BIF BMD BND [PERSON…" at bounding box center [465, 263] width 48 height 13
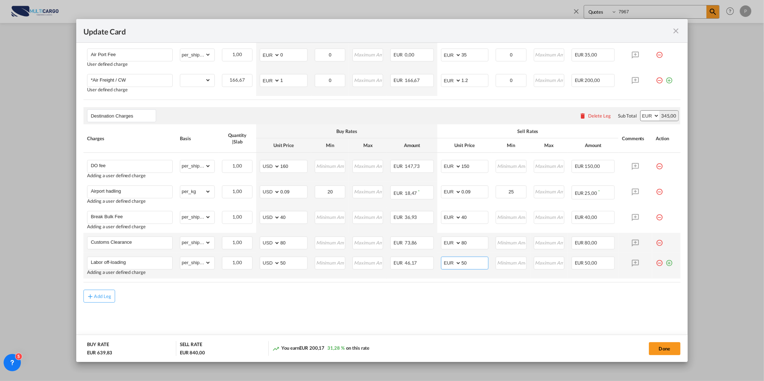
type input "50"
click at [666, 263] on md-icon "icon-plus-circle-outline green-400-fg" at bounding box center [669, 260] width 7 height 7
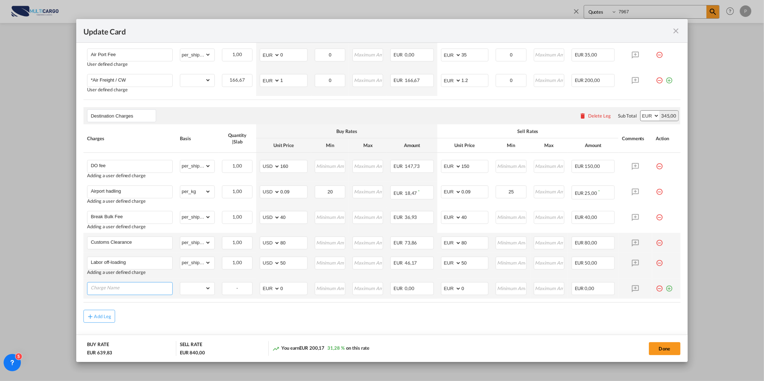
click at [114, 287] on input "Charge Name" at bounding box center [132, 288] width 82 height 11
type input "Customs Inspection"
click at [191, 285] on select "gross_weight volumetric_weight per_shipment per_bl per_km per_hawb per_kg per_p…" at bounding box center [195, 289] width 31 height 12
select select "per_shipment"
click at [180, 283] on select "gross_weight volumetric_weight per_shipment per_bl per_km per_hawb per_kg per_p…" at bounding box center [195, 289] width 31 height 12
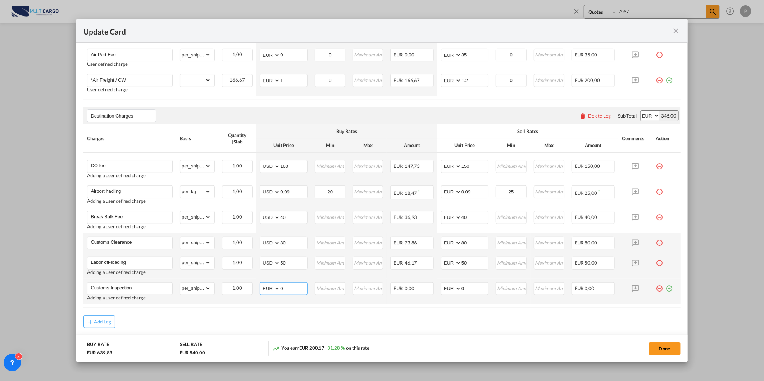
drag, startPoint x: 287, startPoint y: 287, endPoint x: 281, endPoint y: 291, distance: 7.6
click at [281, 291] on input "0" at bounding box center [293, 288] width 27 height 11
click at [280, 290] on input "0" at bounding box center [293, 288] width 27 height 11
type input "70"
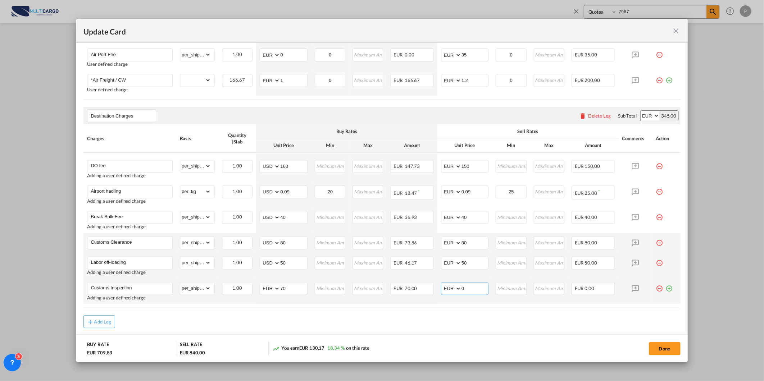
click at [471, 290] on input "0" at bounding box center [475, 288] width 27 height 11
type input "70"
click at [267, 291] on select "AED AFN ALL AMD ANG AOA ARS AUD AWG AZN BAM BBD BDT BGN BHD BIF BMD BND [PERSON…" at bounding box center [270, 289] width 19 height 10
select select "string:USD"
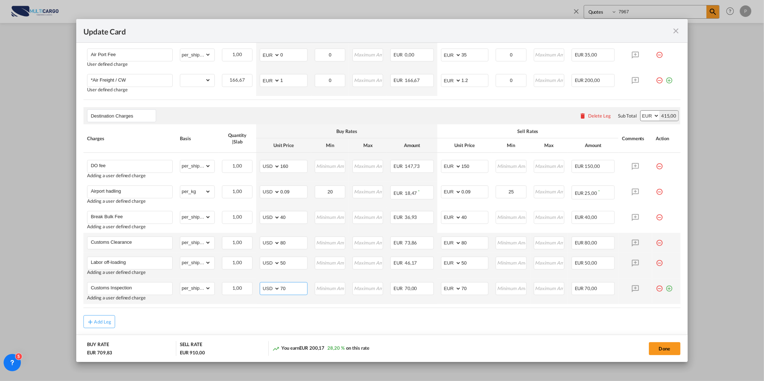
click at [261, 284] on select "AED AFN ALL AMD ANG AOA ARS AUD AWG AZN BAM BBD BDT BGN BHD BIF BMD BND [PERSON…" at bounding box center [270, 289] width 19 height 10
click at [666, 287] on md-icon "icon-plus-circle-outline green-400-fg" at bounding box center [669, 286] width 7 height 7
click at [132, 312] on input "Charge Name" at bounding box center [132, 313] width 82 height 11
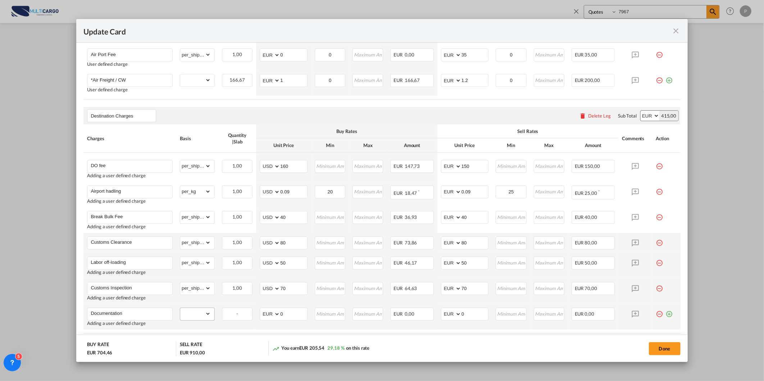
type input "Documentation"
click at [195, 317] on select "gross_weight volumetric_weight per_shipment per_bl per_km per_hawb per_kg per_p…" at bounding box center [195, 314] width 31 height 12
select select "per_shipment"
click at [180, 308] on select "gross_weight volumetric_weight per_shipment per_bl per_km per_hawb per_kg per_p…" at bounding box center [195, 314] width 31 height 12
drag, startPoint x: 285, startPoint y: 311, endPoint x: 255, endPoint y: 323, distance: 32.9
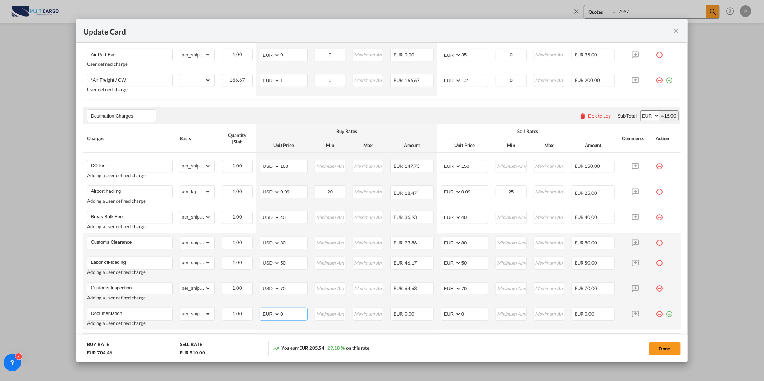
click at [257, 323] on td "AED AFN ALL AMD ANG AOA ARS AUD AWG AZN BAM BBD BDT BGN BHD BIF BMD BND [PERSON…" at bounding box center [283, 317] width 55 height 26
type input "80"
click at [261, 316] on select "AED AFN ALL AMD ANG AOA ARS AUD AWG AZN BAM BBD BDT BGN BHD BIF BMD BND [PERSON…" at bounding box center [270, 315] width 19 height 10
select select "string:USD"
click at [261, 310] on select "AED AFN ALL AMD ANG AOA ARS AUD AWG AZN BAM BBD BDT BGN BHD BIF BMD BND [PERSON…" at bounding box center [270, 315] width 19 height 10
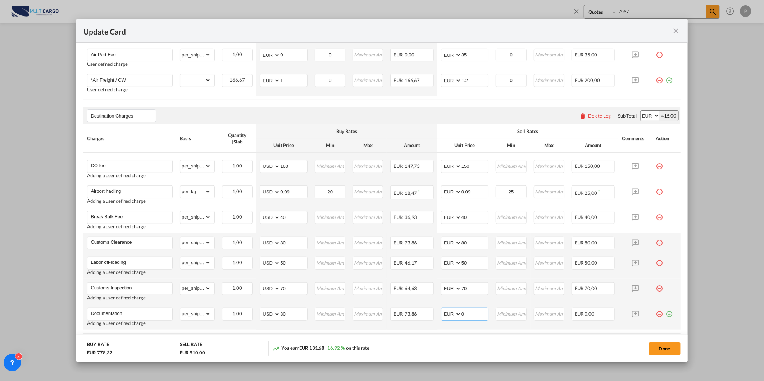
drag, startPoint x: 470, startPoint y: 314, endPoint x: 441, endPoint y: 315, distance: 28.4
click at [443, 315] on md-input-container "AED AFN ALL AMD ANG AOA ARS AUD AWG AZN BAM BBD BDT BGN BHD BIF BMD BND [PERSON…" at bounding box center [465, 314] width 48 height 13
type input "80"
click at [666, 314] on md-icon "icon-plus-circle-outline green-400-fg" at bounding box center [669, 311] width 7 height 7
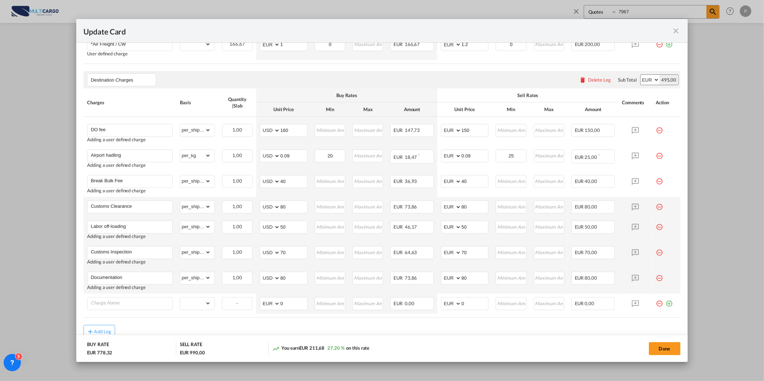
scroll to position [348, 0]
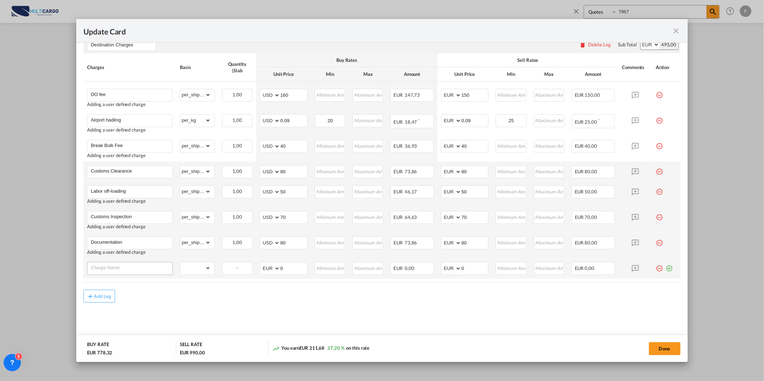
click at [113, 268] on input "Charge Name" at bounding box center [132, 268] width 82 height 11
type input "Transportation"
drag, startPoint x: 168, startPoint y: 294, endPoint x: 194, endPoint y: 281, distance: 28.6
click at [168, 294] on air-lcl-rate-modification "Freight Please enter leg name Leg Name Already Exists Delete Leg Sub Total AED …" at bounding box center [381, 80] width 597 height 457
click at [207, 266] on select "gross_weight volumetric_weight per_shipment per_bl per_km per_hawb per_kg per_p…" at bounding box center [195, 269] width 31 height 12
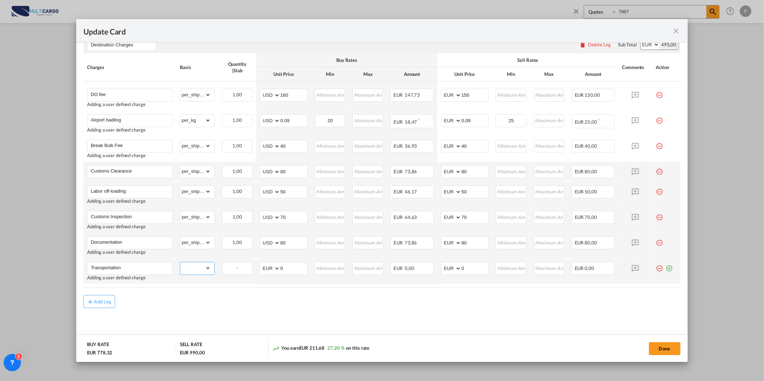
select select "per_shipment"
click at [180, 263] on select "gross_weight volumetric_weight per_shipment per_bl per_km per_hawb per_kg per_p…" at bounding box center [195, 269] width 31 height 12
drag, startPoint x: 287, startPoint y: 268, endPoint x: 268, endPoint y: 268, distance: 18.7
click at [268, 268] on md-input-container "AED AFN ALL AMD ANG AOA ARS AUD AWG AZN BAM BBD BDT BGN BHD BIF BMD BND [PERSON…" at bounding box center [284, 268] width 48 height 13
type input "95"
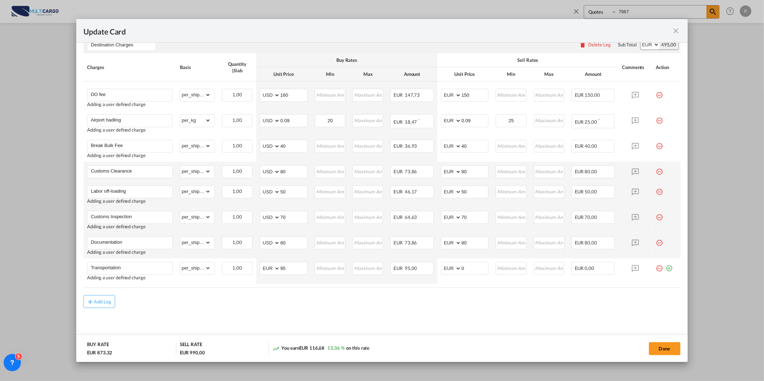
click at [266, 307] on div "Add Leg" at bounding box center [381, 301] width 597 height 13
click at [271, 266] on select "AED AFN ALL AMD ANG AOA ARS AUD AWG AZN BAM BBD BDT BGN BHD BIF BMD BND [PERSON…" at bounding box center [270, 269] width 19 height 10
select select "string:USD"
click at [261, 264] on select "AED AFN ALL AMD ANG AOA ARS AUD AWG AZN BAM BBD BDT BGN BHD BIF BMD BND [PERSON…" at bounding box center [270, 269] width 19 height 10
drag, startPoint x: 466, startPoint y: 265, endPoint x: 450, endPoint y: 285, distance: 26.4
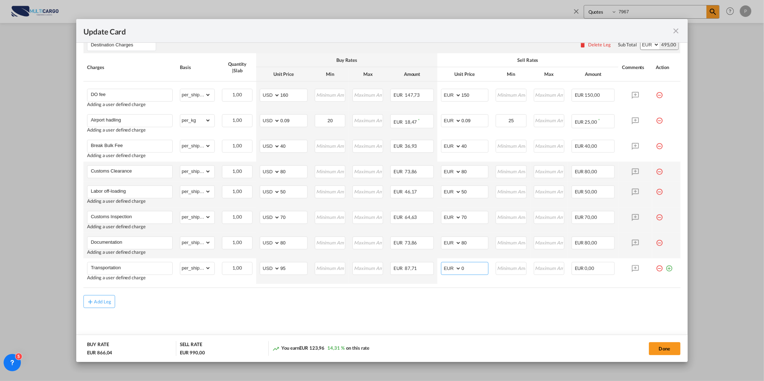
click at [430, 266] on tr "Transportation Adding a user defined charge Please Enter Already Exists gross_w…" at bounding box center [381, 272] width 597 height 26
type input "95"
click at [402, 331] on md-content "Freight Please enter leg name Leg Name Already Exists Delete Leg Sub Total AED …" at bounding box center [381, 101] width 597 height 498
click at [401, 325] on md-content "Freight Please enter leg name Leg Name Already Exists Delete Leg Sub Total AED …" at bounding box center [381, 101] width 597 height 498
drag, startPoint x: 469, startPoint y: 91, endPoint x: 388, endPoint y: 103, distance: 81.8
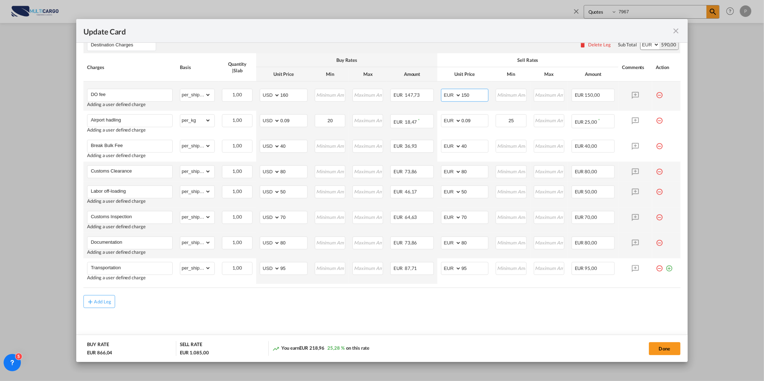
click at [396, 99] on tr "DO fee Adding a user defined charge Please Enter Already Exists gross_weight vo…" at bounding box center [381, 96] width 597 height 29
type input "160"
click at [467, 182] on td "AED AFN ALL AMD ANG AOA ARS AUD AWG AZN BAM BBD BDT BGN BHD BIF BMD BND [PERSON…" at bounding box center [465, 195] width 55 height 26
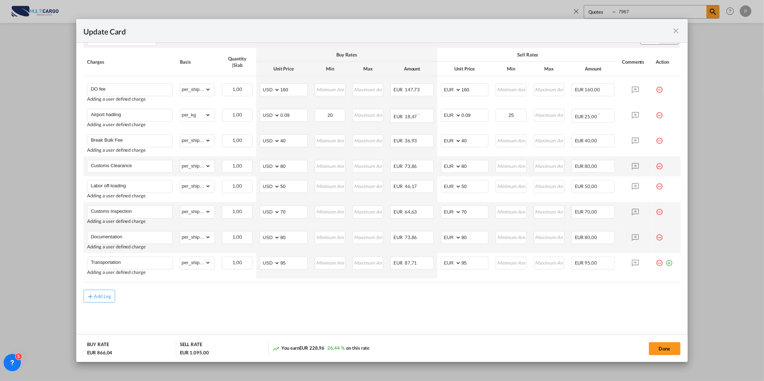
scroll to position [353, 0]
drag, startPoint x: 474, startPoint y: 263, endPoint x: 438, endPoint y: 264, distance: 35.6
click at [443, 264] on md-input-container "AED AFN ALL AMD ANG AOA ARS AUD AWG AZN BAM BBD BDT BGN BHD BIF BMD BND [PERSON…" at bounding box center [465, 263] width 48 height 13
type input "100"
click at [415, 292] on div "Add Leg" at bounding box center [381, 296] width 597 height 13
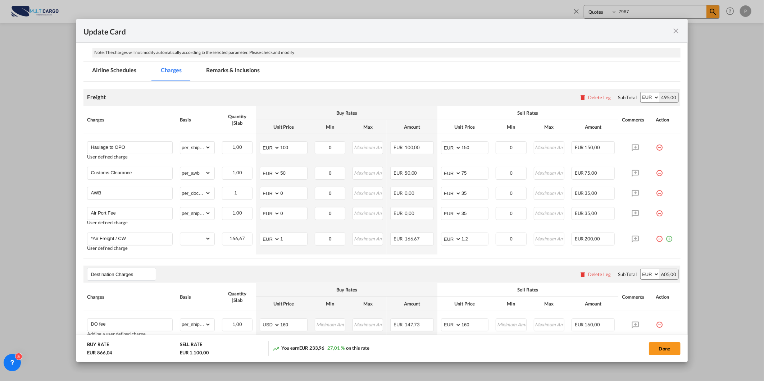
scroll to position [73, 0]
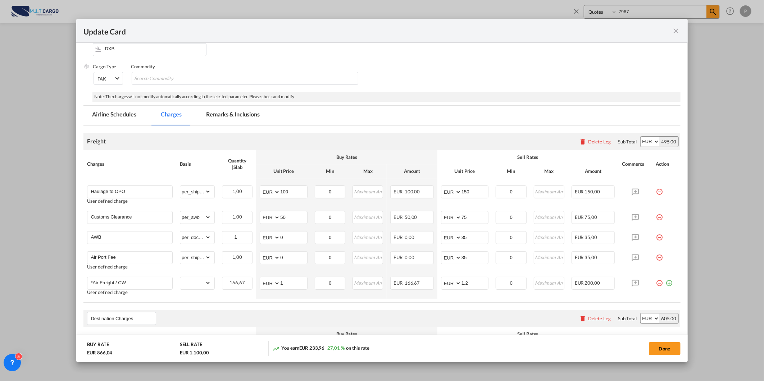
click at [247, 119] on md-tab-item "Remarks & Inclusions" at bounding box center [233, 116] width 71 height 20
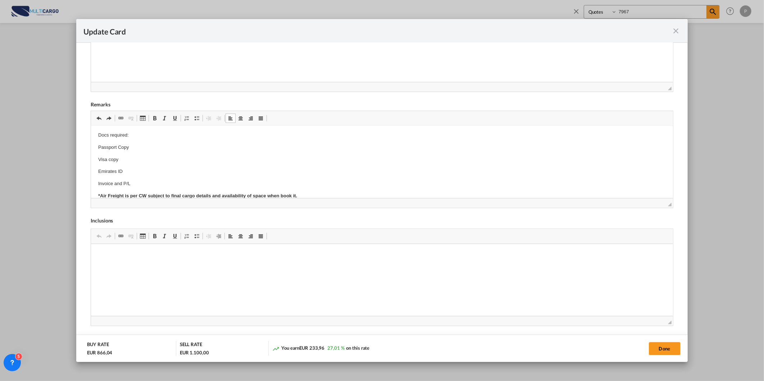
scroll to position [0, 0]
click at [127, 135] on p "Docs required:" at bounding box center [382, 137] width 568 height 8
click at [671, 347] on button "Done" at bounding box center [665, 349] width 32 height 13
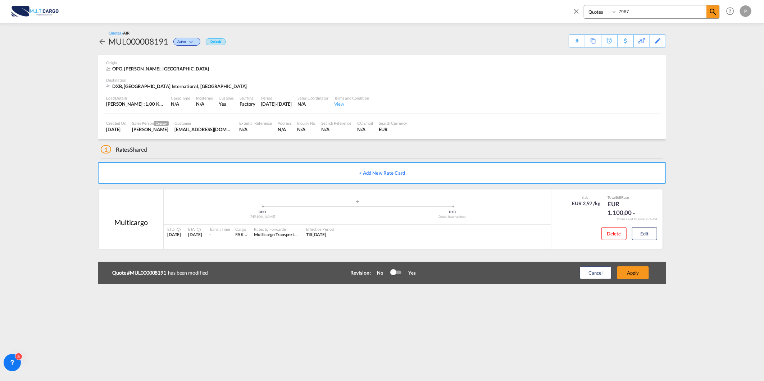
scroll to position [4, 0]
click at [626, 272] on button "Apply" at bounding box center [634, 273] width 32 height 13
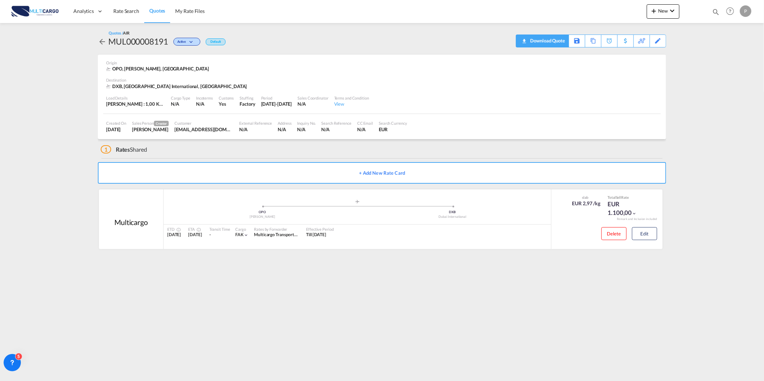
click at [556, 42] on div "Download Quote" at bounding box center [547, 41] width 37 height 12
click at [526, 45] on span "Quote PDF is not available at this time" at bounding box center [524, 41] width 9 height 12
click at [157, 17] on link "Quotes" at bounding box center [157, 11] width 26 height 23
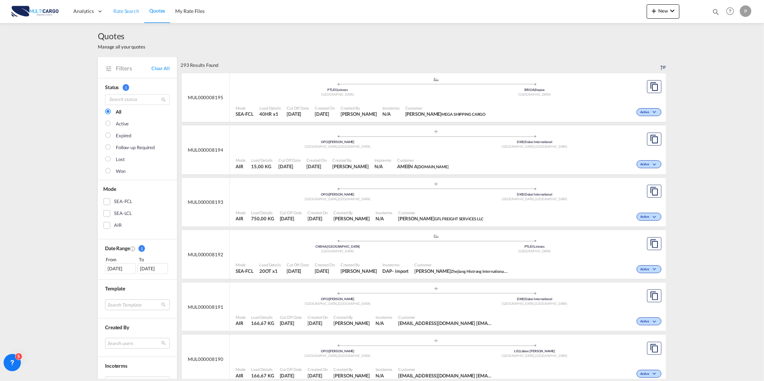
click at [130, 10] on span "Rate Search" at bounding box center [126, 11] width 26 height 6
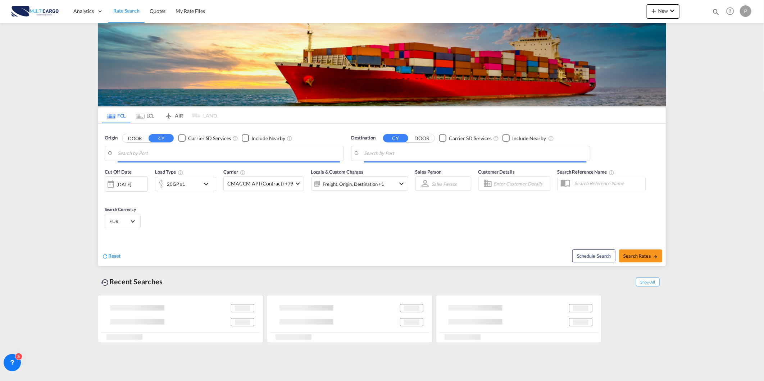
click at [143, 157] on input "Search by Port" at bounding box center [229, 153] width 222 height 11
type input "Leixoes, PTLEI"
type input "Shuwaikh, KWSWK"
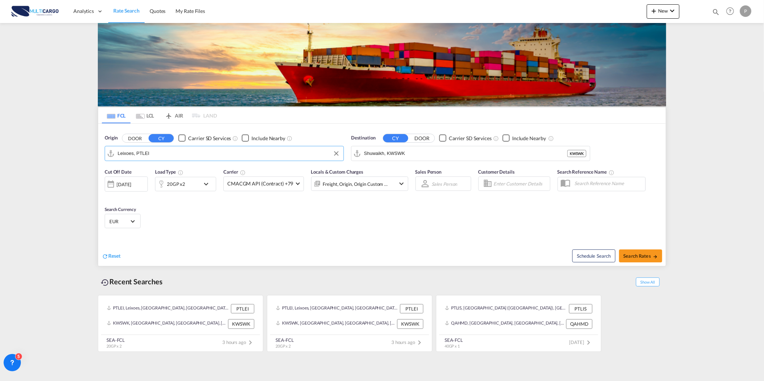
click at [143, 155] on input "Leixoes, PTLEI" at bounding box center [229, 153] width 222 height 11
type input "L"
click at [251, 149] on body "Analytics Reports Dashboard Rate Search Quotes My Rate Files Analytics" at bounding box center [382, 190] width 764 height 381
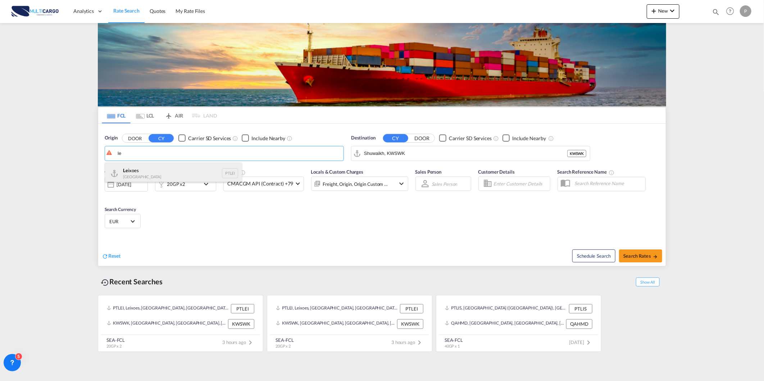
type input "l"
click at [171, 176] on div "Lisbo n ( Lisbo a) Portugal PTLIS" at bounding box center [173, 174] width 137 height 22
type input "[GEOGRAPHIC_DATA] ([GEOGRAPHIC_DATA]), PTLIS"
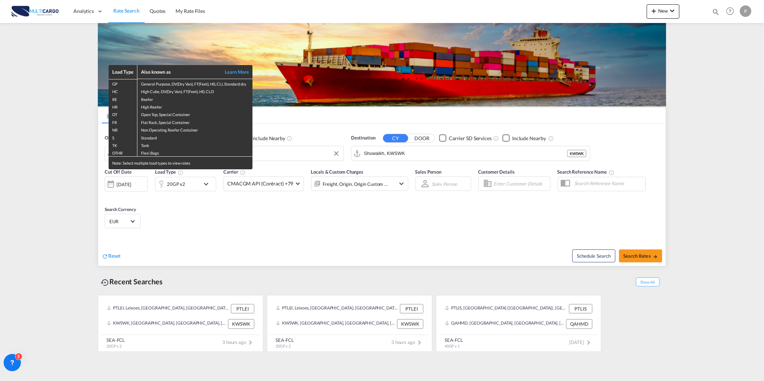
click at [435, 152] on div "Load Type Also known as Learn More GP General Purpose, DV(Dry Van), FT(Feet), H…" at bounding box center [382, 190] width 764 height 381
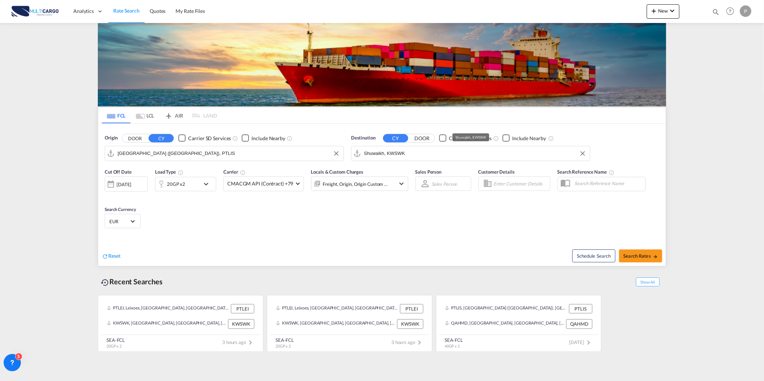
click at [435, 152] on input "Shuwaikh, KWSWK" at bounding box center [475, 153] width 222 height 11
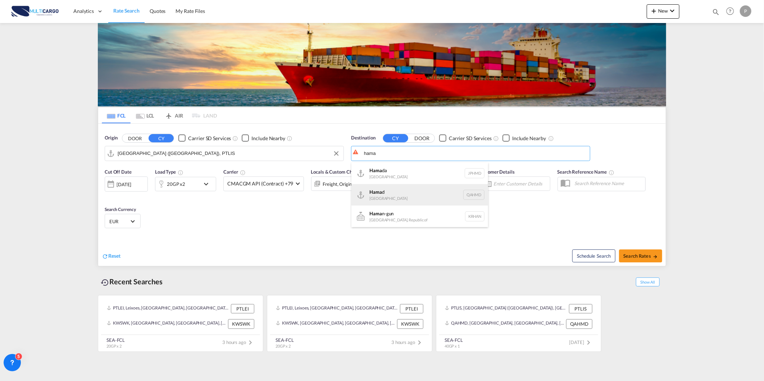
click at [391, 200] on div "Hama d [GEOGRAPHIC_DATA] QAHMD" at bounding box center [420, 195] width 137 height 22
type input "Hamad, QAHMD"
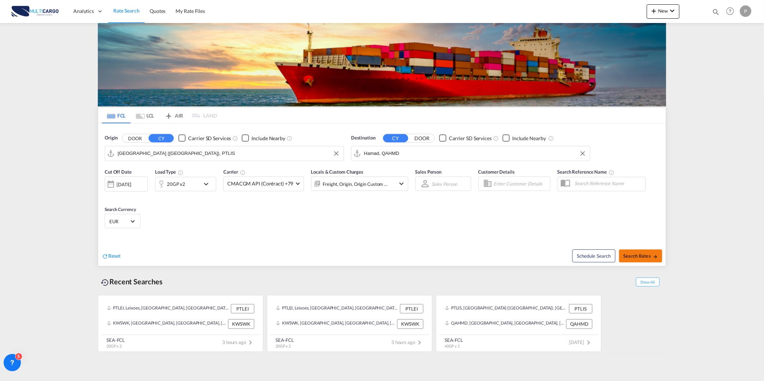
click at [641, 251] on button "Search Rates" at bounding box center [640, 256] width 43 height 13
type input "PTLIS to QAHMD / [DATE]"
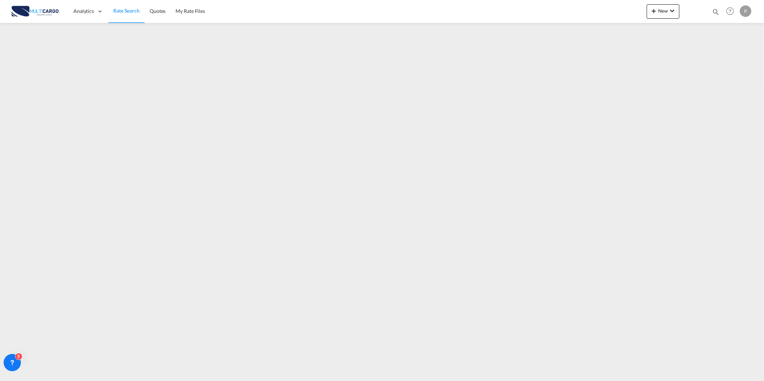
drag, startPoint x: 660, startPoint y: 19, endPoint x: 641, endPoint y: 19, distance: 18.4
click at [660, 19] on md-menu "New Rates Ratecard Ratesheet Quote" at bounding box center [663, 13] width 33 height 18
click at [650, 9] on md-icon "icon-plus 400-fg" at bounding box center [654, 10] width 9 height 9
click at [648, 51] on span "Quote" at bounding box center [644, 54] width 8 height 14
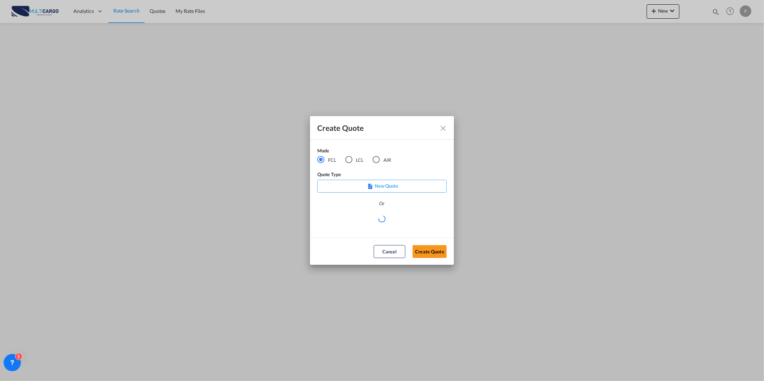
click at [374, 164] on div "Mode FCL LCL AIR" at bounding box center [358, 159] width 83 height 24
drag, startPoint x: 380, startPoint y: 160, endPoint x: 383, endPoint y: 164, distance: 4.4
click at [381, 160] on md-radio-button "AIR" at bounding box center [382, 160] width 18 height 8
click at [379, 226] on div "Create QuoteModeFCL LCLAIR ..." at bounding box center [382, 222] width 130 height 16
click at [380, 223] on div "Create QuoteModeFCL LCLAIR ..." at bounding box center [382, 218] width 130 height 9
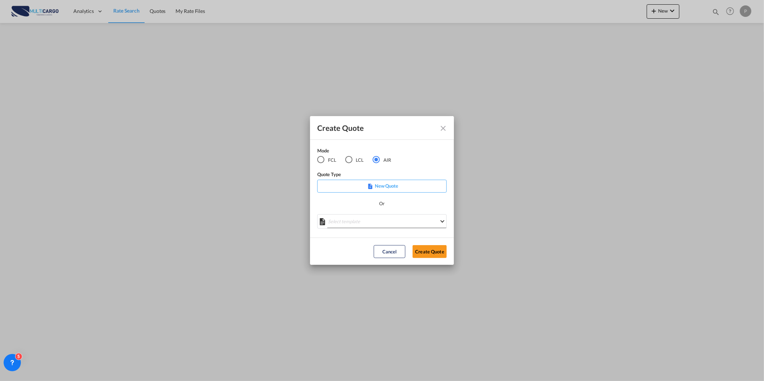
click at [380, 223] on md-select "Select template [DATE] IMP_DAP_AIR_>500 [PERSON_NAME] | [DATE] [DATE]_IMP_DAP_A…" at bounding box center [382, 221] width 130 height 14
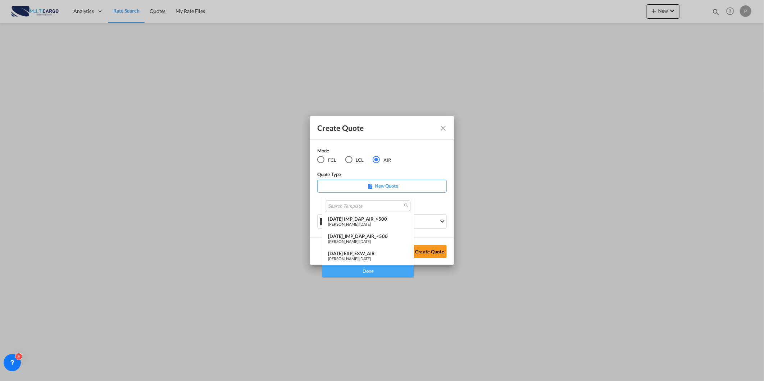
drag, startPoint x: 366, startPoint y: 254, endPoint x: 410, endPoint y: 253, distance: 43.9
click at [368, 254] on div "[DATE] EXP_EXW_AIR" at bounding box center [368, 254] width 80 height 6
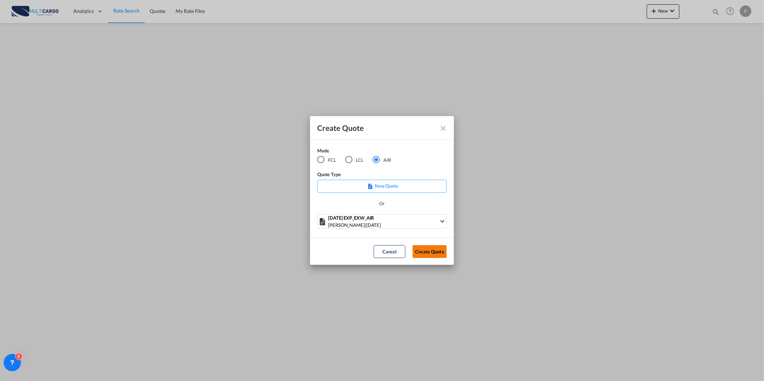
click at [422, 251] on button "Create Quote" at bounding box center [430, 251] width 34 height 13
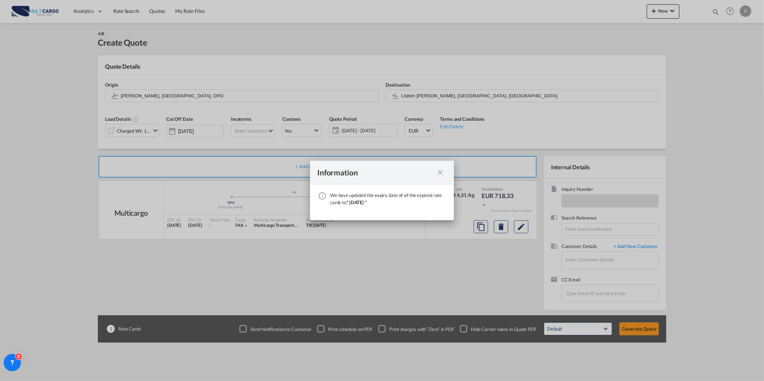
drag, startPoint x: 439, startPoint y: 173, endPoint x: 438, endPoint y: 179, distance: 5.1
click at [439, 173] on md-icon "icon-close fg-AAA8AD cursor" at bounding box center [440, 172] width 9 height 9
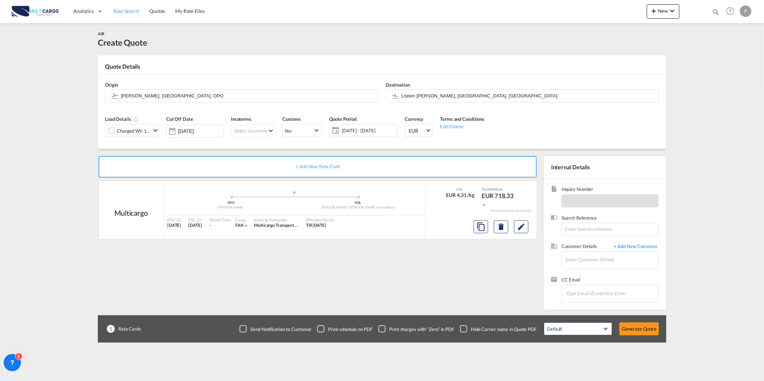
click at [131, 9] on span "Rate Search" at bounding box center [126, 11] width 26 height 6
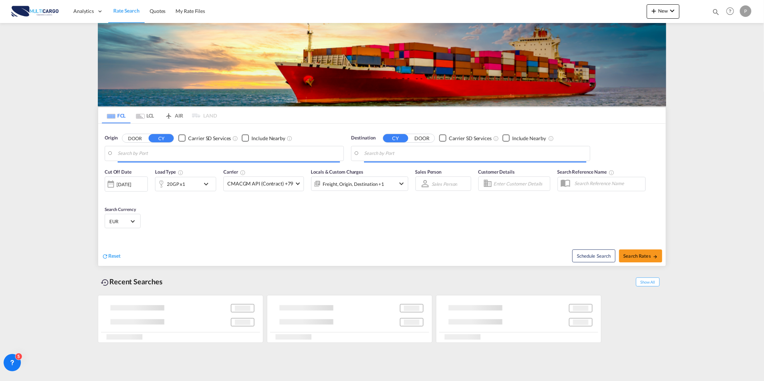
click at [137, 154] on input "Search by Port" at bounding box center [229, 153] width 222 height 11
type input "[GEOGRAPHIC_DATA] ([GEOGRAPHIC_DATA]), PTLIS"
type input "Hamad, QAHMD"
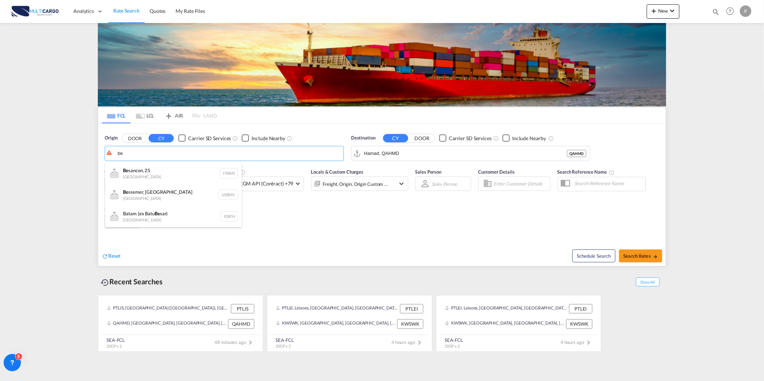
type input "b"
click at [158, 177] on div "Lisb on ( Lisb oa) Portugal PTLIS" at bounding box center [173, 174] width 137 height 22
type input "[GEOGRAPHIC_DATA] ([GEOGRAPHIC_DATA]), PTLIS"
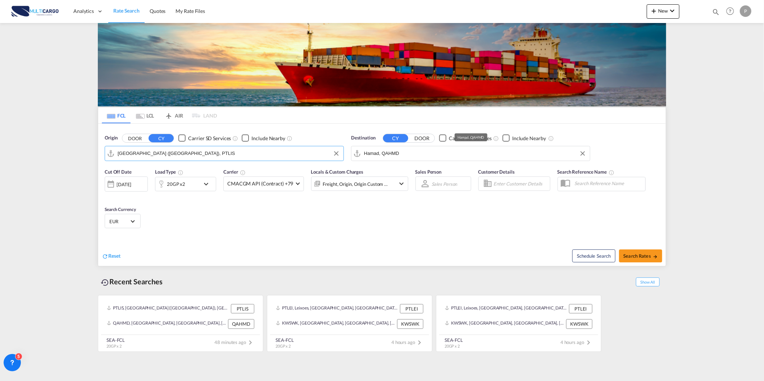
click at [396, 155] on input "Hamad, QAHMD" at bounding box center [475, 153] width 222 height 11
click at [396, 171] on div "[PERSON_NAME] [GEOGRAPHIC_DATA] TRAMB" at bounding box center [420, 174] width 137 height 22
type input "Ambarli, TRAMB"
click at [179, 186] on div "20GP x2" at bounding box center [176, 184] width 18 height 10
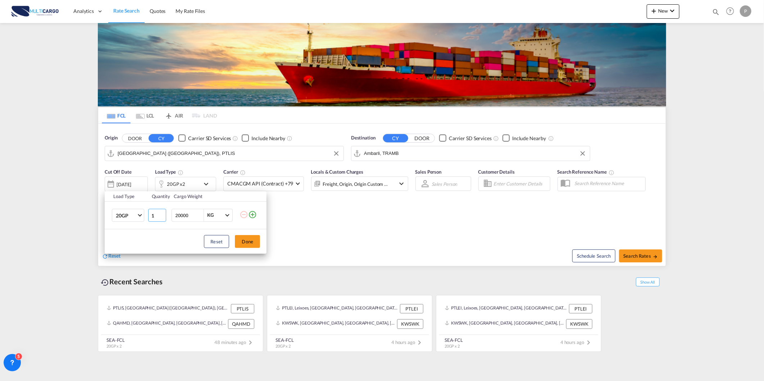
type input "1"
click at [163, 218] on input "1" at bounding box center [157, 215] width 18 height 13
click at [248, 245] on button "Done" at bounding box center [247, 241] width 25 height 13
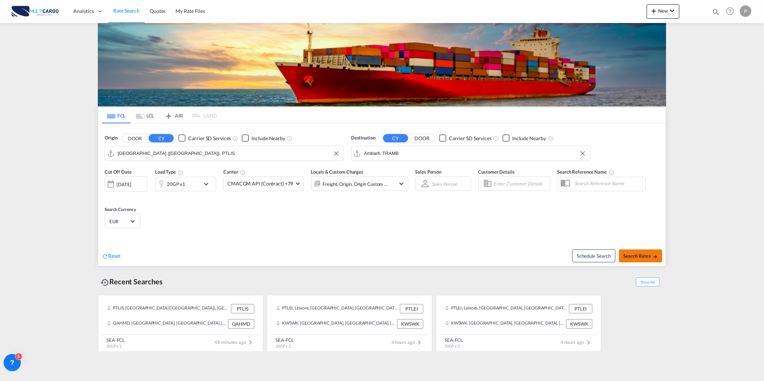
click at [647, 258] on span "Search Rates" at bounding box center [641, 256] width 35 height 6
type input "PTLIS to TRAMB / [DATE]"
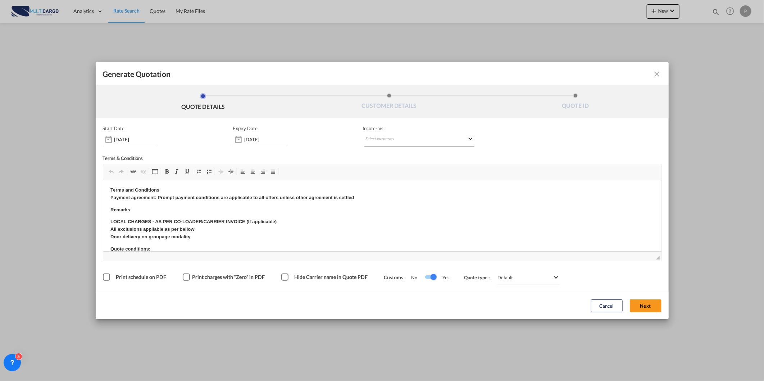
click at [423, 141] on md-select "Select Incoterms CPT - import Carrier Paid to EXW - export Ex Works FOB - impor…" at bounding box center [419, 140] width 112 height 13
click at [411, 160] on md-select-header at bounding box center [403, 154] width 80 height 14
click at [410, 156] on input "search" at bounding box center [400, 154] width 67 height 6
type input "exw"
click at [391, 168] on div "EXW - export" at bounding box center [403, 167] width 68 height 6
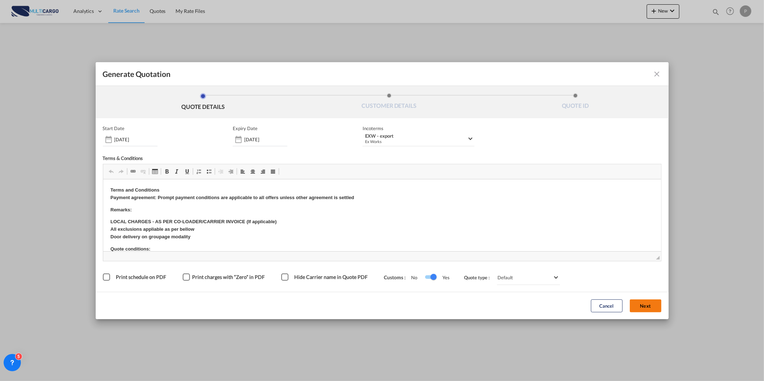
click at [636, 300] on button "Next" at bounding box center [646, 306] width 32 height 13
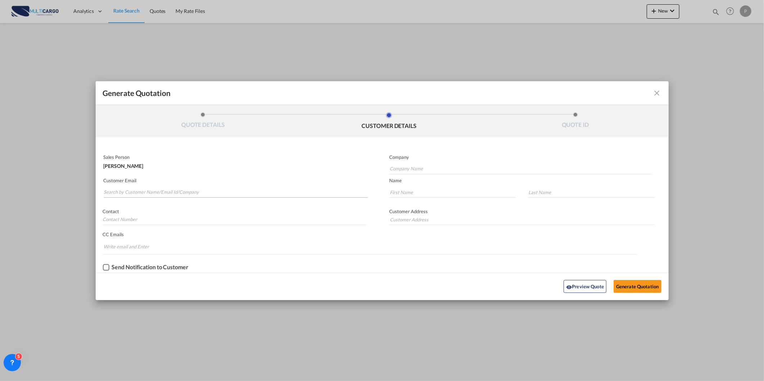
drag, startPoint x: 156, startPoint y: 186, endPoint x: 163, endPoint y: 186, distance: 6.8
click at [159, 186] on md-autocomplete-wrap "Generate QuotationQUOTE ..." at bounding box center [236, 191] width 265 height 14
click at [153, 185] on md-autocomplete-wrap "Generate QuotationQUOTE ..." at bounding box center [236, 191] width 265 height 14
click at [126, 189] on input "Search by Customer Name/Email Id/Company" at bounding box center [236, 192] width 264 height 11
paste input "[EMAIL_ADDRESS][DOMAIN_NAME]"
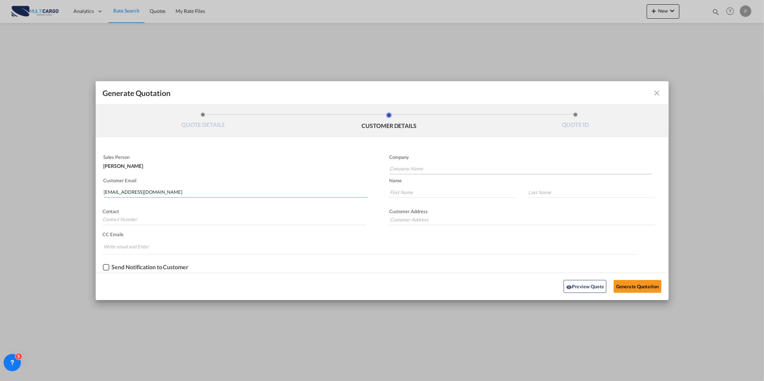
type input "[EMAIL_ADDRESS][DOMAIN_NAME]"
click at [423, 170] on input "Company Name" at bounding box center [521, 169] width 263 height 11
paste input "[EMAIL_ADDRESS][DOMAIN_NAME]"
type input "[EMAIL_ADDRESS][DOMAIN_NAME]"
drag, startPoint x: 416, startPoint y: 189, endPoint x: 456, endPoint y: 193, distance: 40.1
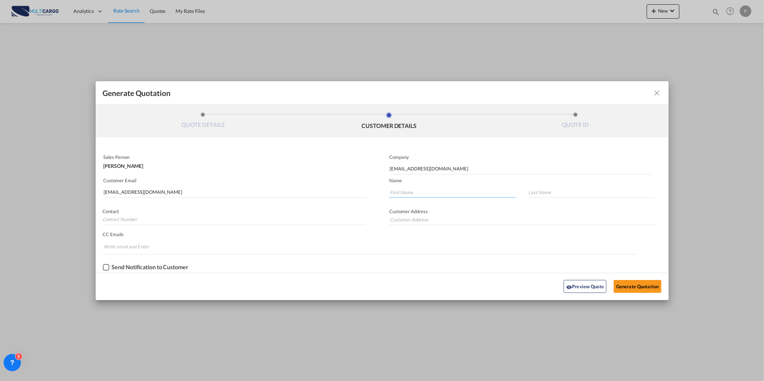
click at [416, 189] on input "Generate QuotationQUOTE ..." at bounding box center [452, 192] width 127 height 11
paste input "[EMAIL_ADDRESS][DOMAIN_NAME]"
type input "[EMAIL_ADDRESS][DOMAIN_NAME]"
click at [545, 192] on input "Generate QuotationQUOTE ..." at bounding box center [591, 192] width 127 height 11
paste input "[EMAIL_ADDRESS][DOMAIN_NAME]"
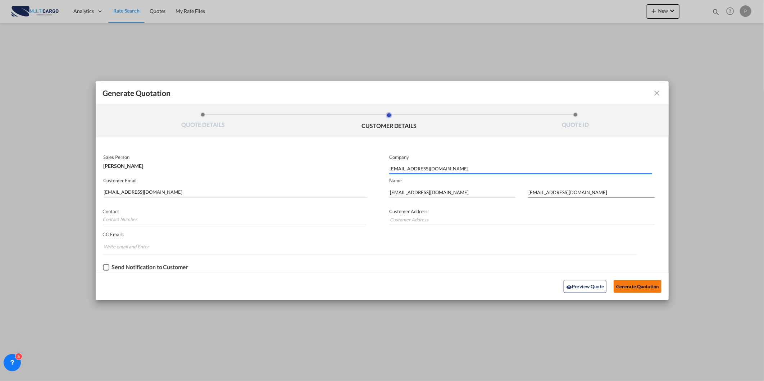
type input "[EMAIL_ADDRESS][DOMAIN_NAME]"
click at [641, 286] on button "Generate Quotation" at bounding box center [638, 286] width 48 height 13
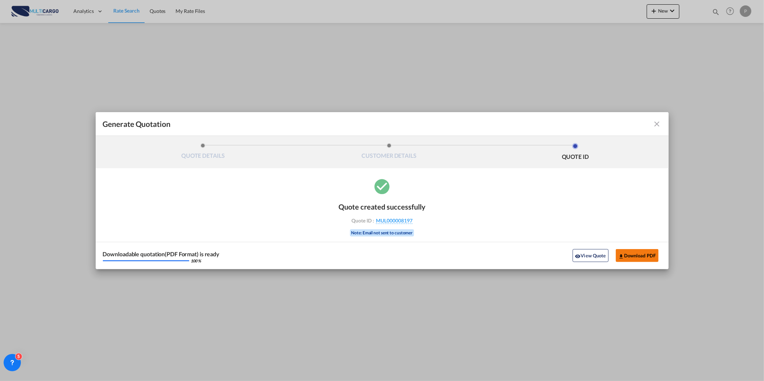
click at [641, 256] on button "Download PDF" at bounding box center [637, 255] width 43 height 13
click at [659, 121] on md-icon "icon-close fg-AAA8AD cursor m-0" at bounding box center [657, 124] width 9 height 9
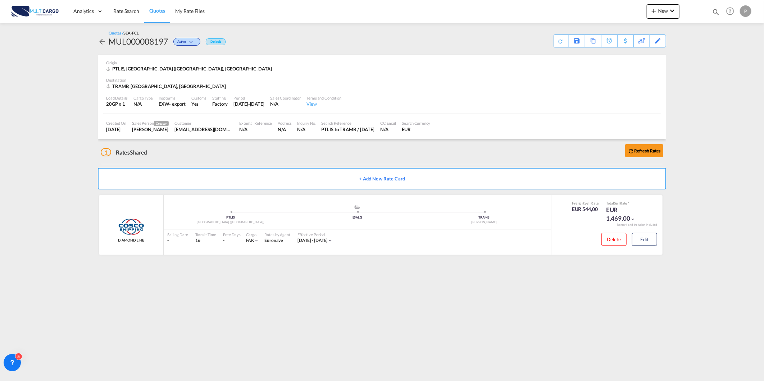
click at [152, 13] on span "Quotes" at bounding box center [157, 11] width 16 height 6
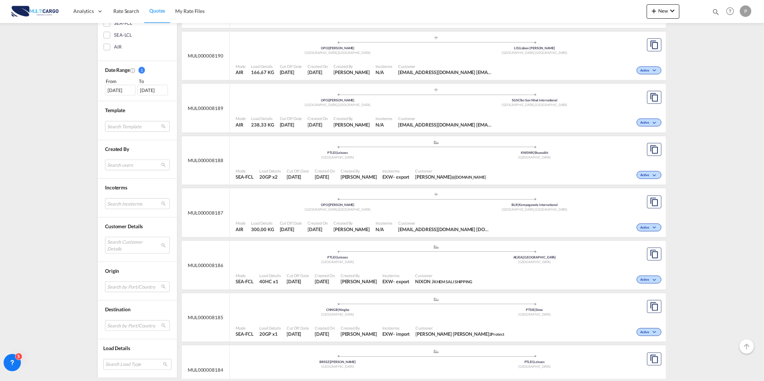
scroll to position [400, 0]
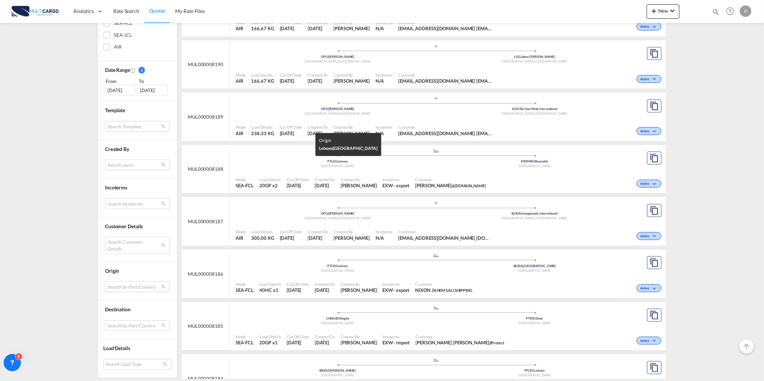
click at [261, 161] on div "PTLEI | Leixoes" at bounding box center [337, 161] width 197 height 5
